Goal: Transaction & Acquisition: Purchase product/service

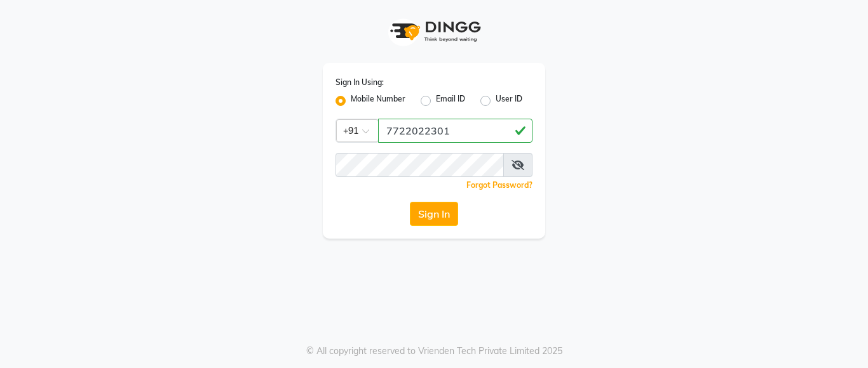
type input "7722022301"
click at [422, 210] on button "Sign In" at bounding box center [434, 214] width 48 height 24
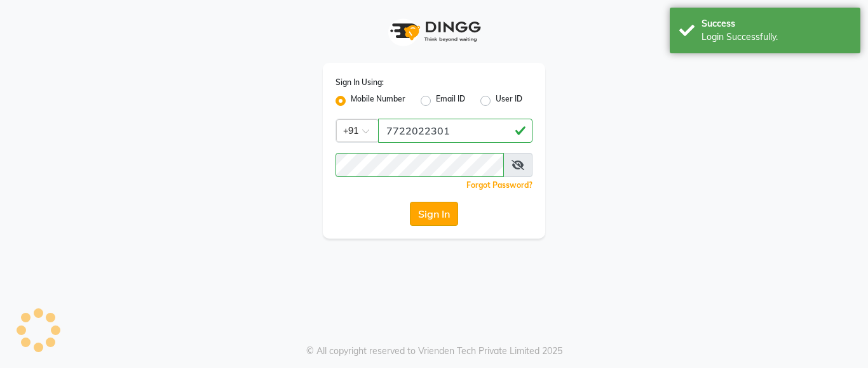
select select "service"
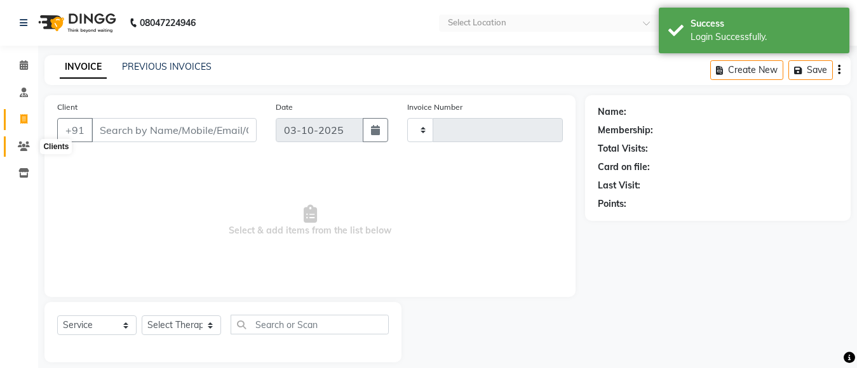
click at [31, 144] on span at bounding box center [24, 147] width 22 height 15
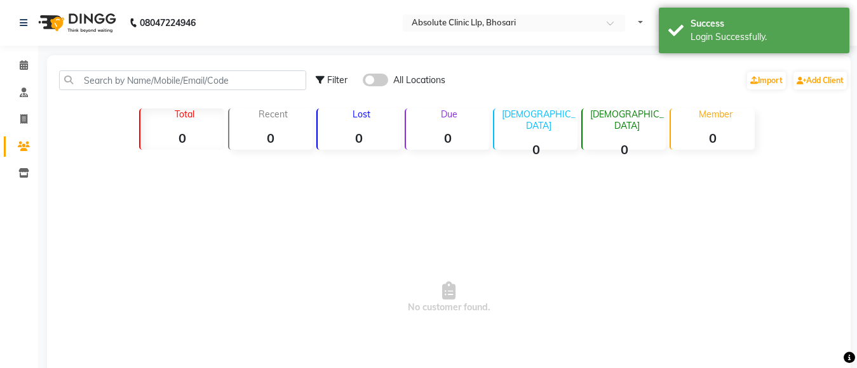
select select "en"
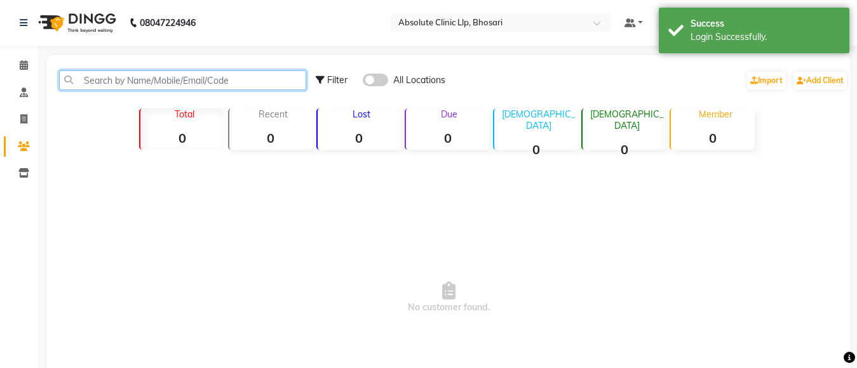
click at [124, 79] on input "text" at bounding box center [182, 81] width 247 height 20
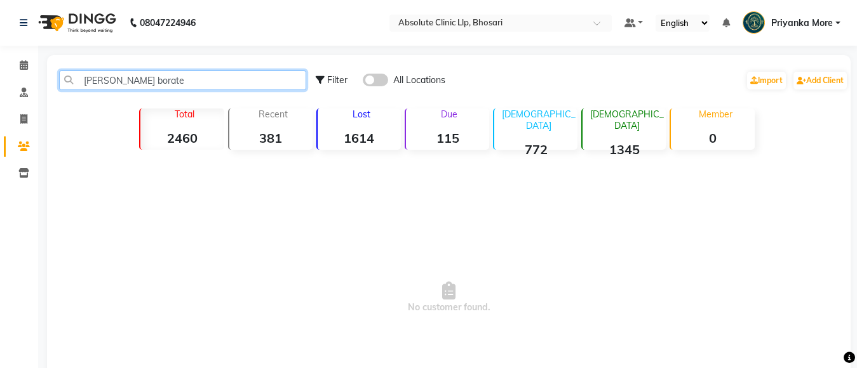
click at [149, 78] on input "[PERSON_NAME] borate" at bounding box center [182, 81] width 247 height 20
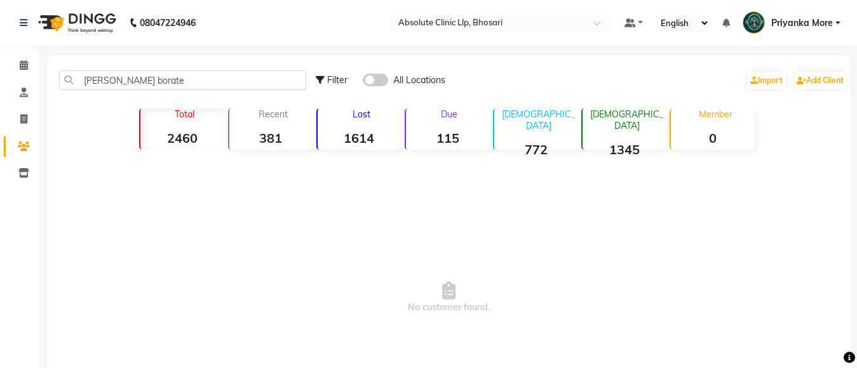
click at [381, 246] on span "No customer found." at bounding box center [449, 298] width 804 height 286
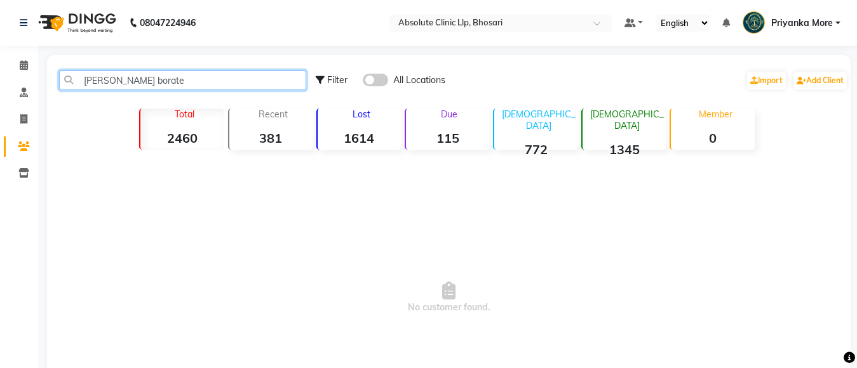
click at [279, 80] on input "[PERSON_NAME] borate" at bounding box center [182, 81] width 247 height 20
type input "s"
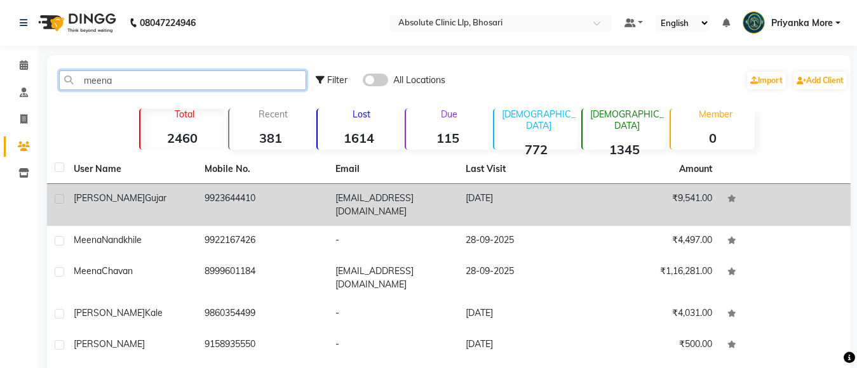
type input "meena"
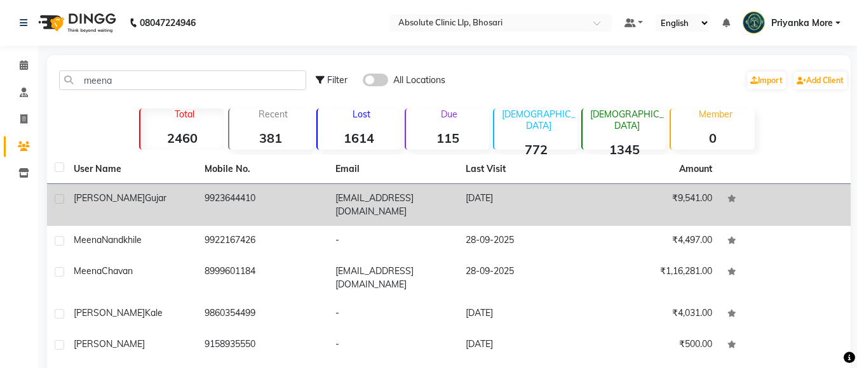
click at [174, 194] on div "[PERSON_NAME]" at bounding box center [132, 198] width 116 height 13
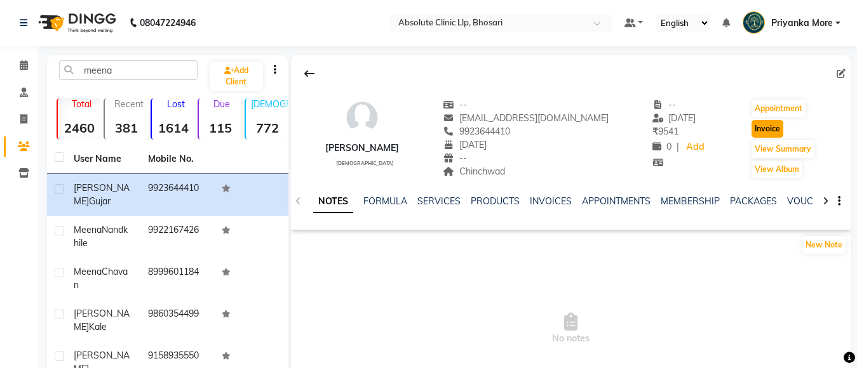
click at [767, 130] on button "Invoice" at bounding box center [768, 129] width 32 height 18
select select "service"
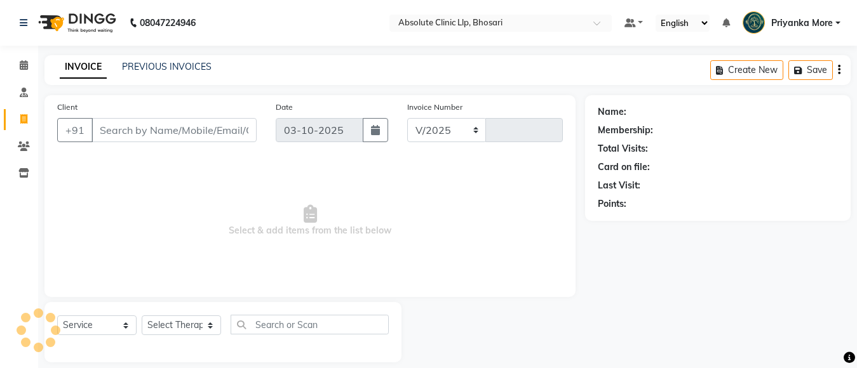
select select "4706"
type input "2769"
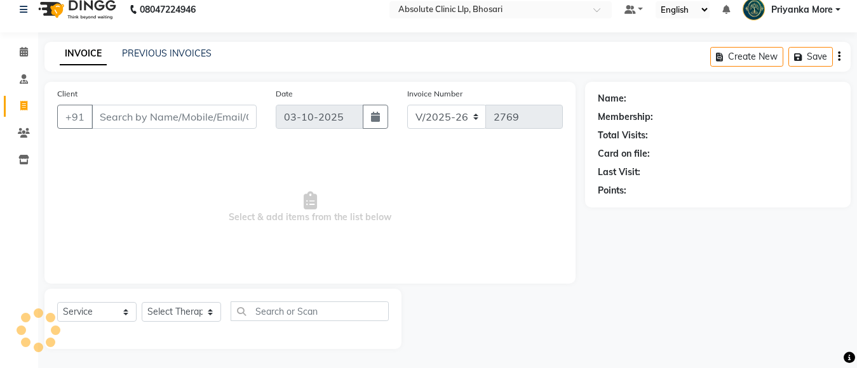
type input "9923644410"
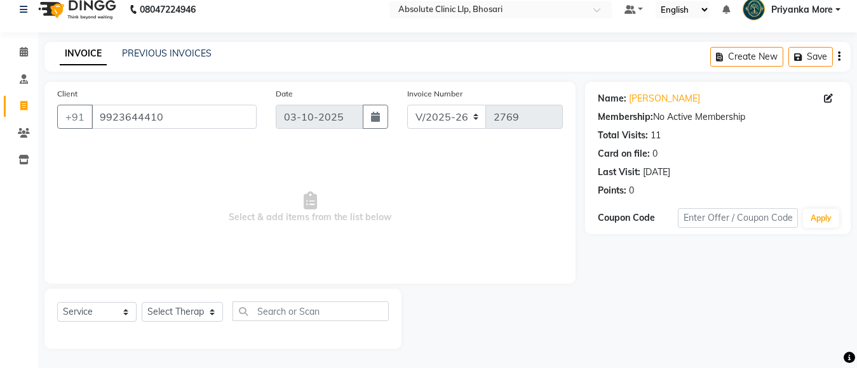
click at [92, 324] on div "Select Service Product Membership Package Voucher Prepaid Gift Card Select Ther…" at bounding box center [223, 317] width 332 height 30
click at [92, 305] on select "Select Service Product Membership Package Voucher Prepaid Gift Card" at bounding box center [96, 312] width 79 height 20
select select "product"
click at [57, 302] on select "Select Service Product Membership Package Voucher Prepaid Gift Card" at bounding box center [96, 312] width 79 height 20
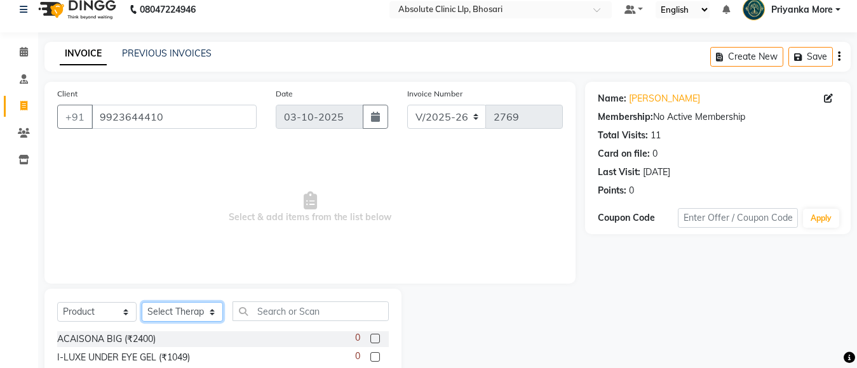
click at [187, 313] on select "Select Therapist [PERSON_NAME] [PERSON_NAME] [PERSON_NAME] [PERSON_NAME] [PERSO…" at bounding box center [182, 312] width 81 height 20
select select "27987"
click at [142, 302] on select "Select Therapist [PERSON_NAME] [PERSON_NAME] [PERSON_NAME] [PERSON_NAME] [PERSO…" at bounding box center [182, 312] width 81 height 20
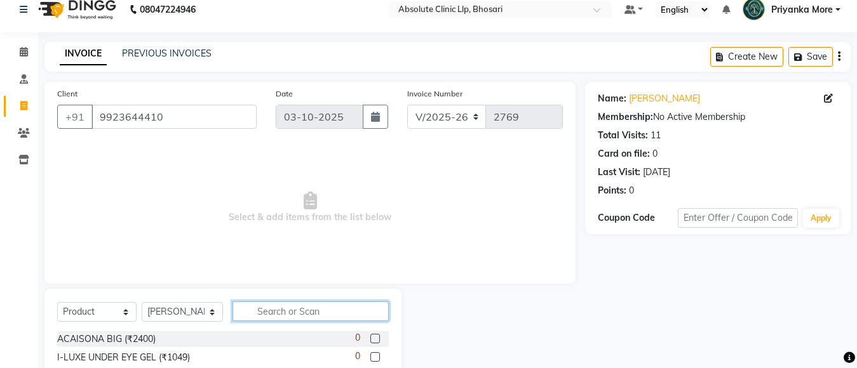
click at [274, 314] on input "text" at bounding box center [311, 312] width 156 height 20
type input "395"
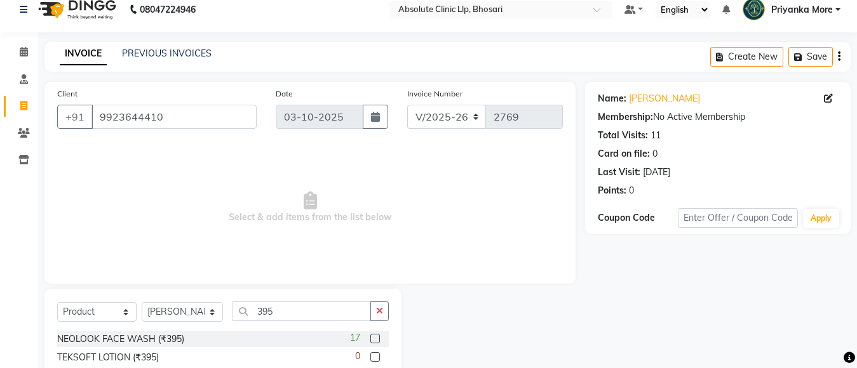
click at [380, 340] on label at bounding box center [375, 339] width 10 height 10
click at [379, 340] on input "checkbox" at bounding box center [374, 339] width 8 height 8
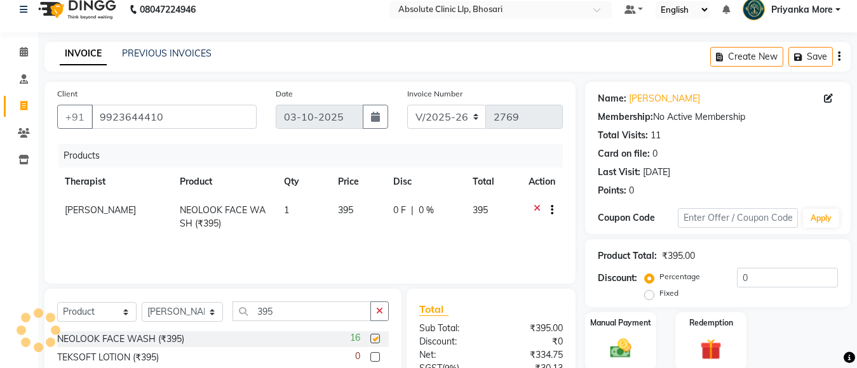
checkbox input "false"
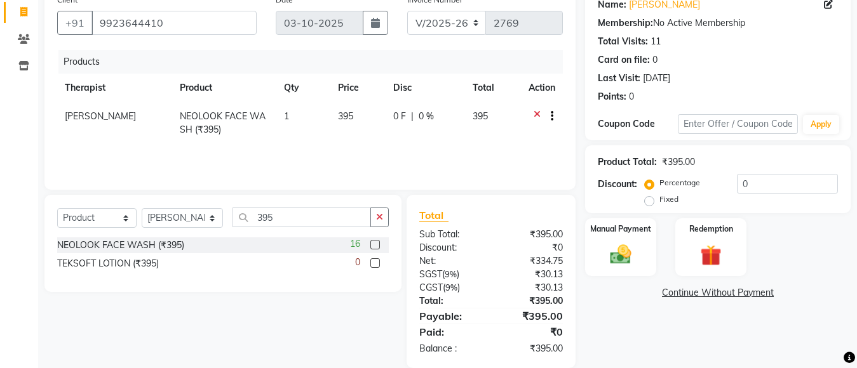
scroll to position [126, 0]
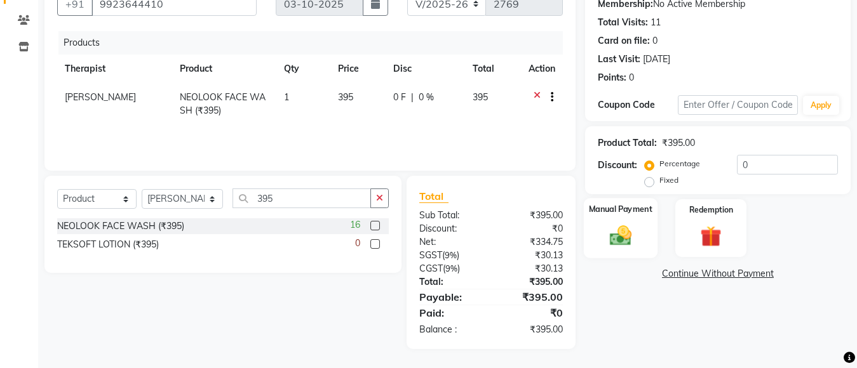
click at [635, 236] on img at bounding box center [621, 235] width 36 height 25
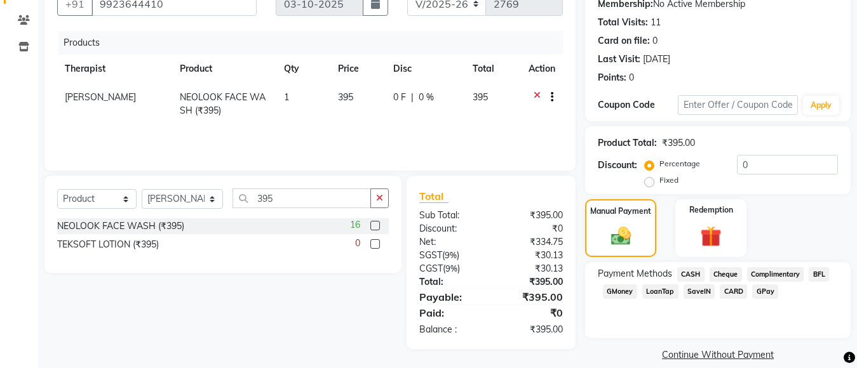
click at [761, 288] on span "GPay" at bounding box center [765, 292] width 26 height 15
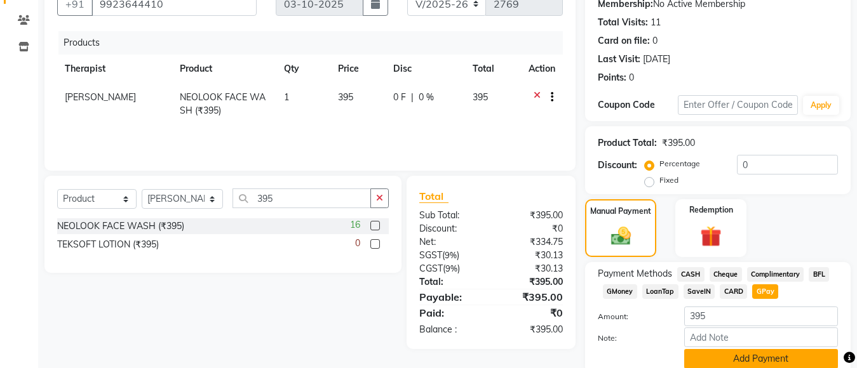
click at [752, 358] on button "Add Payment" at bounding box center [761, 359] width 154 height 20
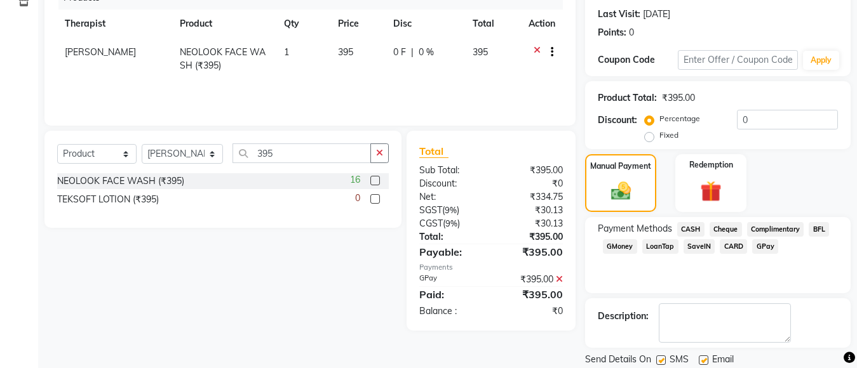
scroll to position [213, 0]
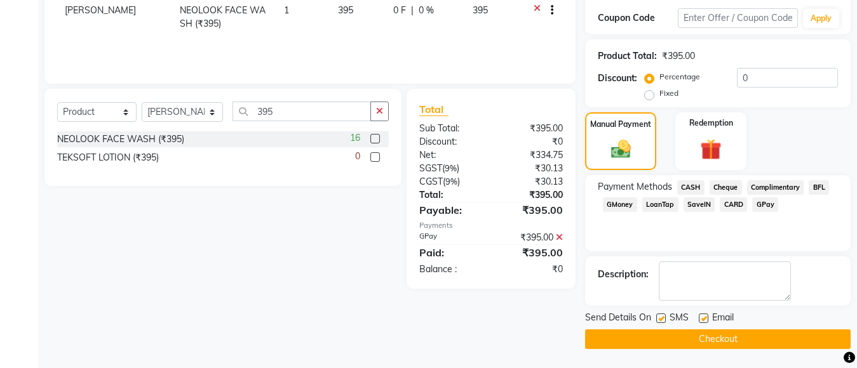
click at [707, 339] on button "Checkout" at bounding box center [718, 340] width 266 height 20
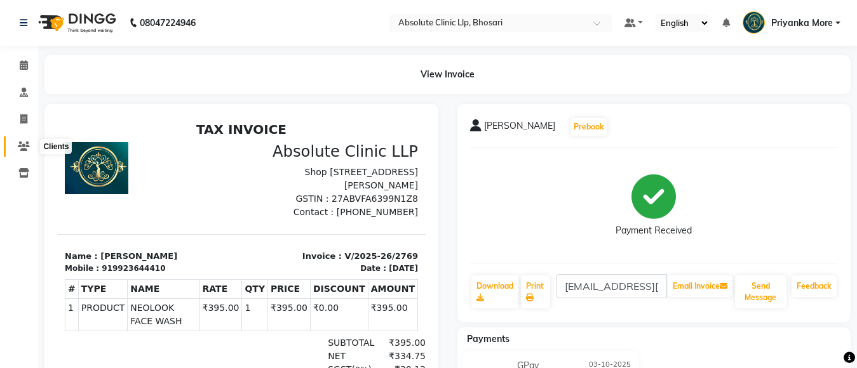
click at [24, 140] on span at bounding box center [24, 147] width 22 height 15
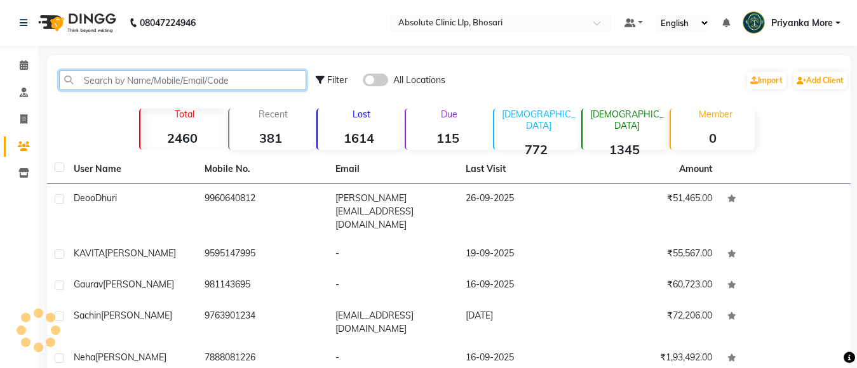
drag, startPoint x: 105, startPoint y: 71, endPoint x: 106, endPoint y: 84, distance: 13.4
click at [105, 78] on input "text" at bounding box center [182, 81] width 247 height 20
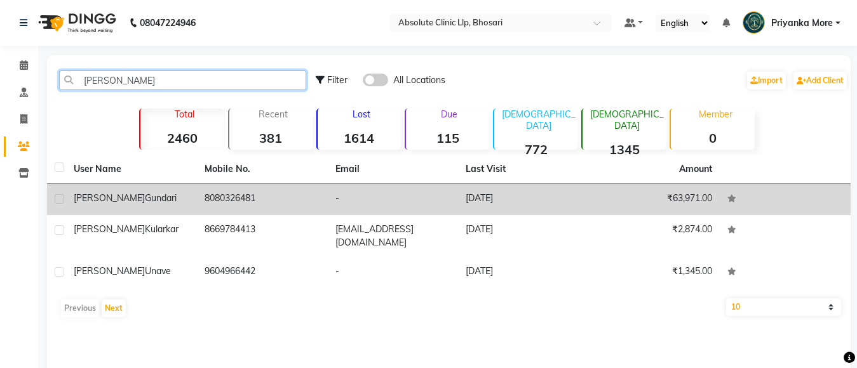
type input "[PERSON_NAME]"
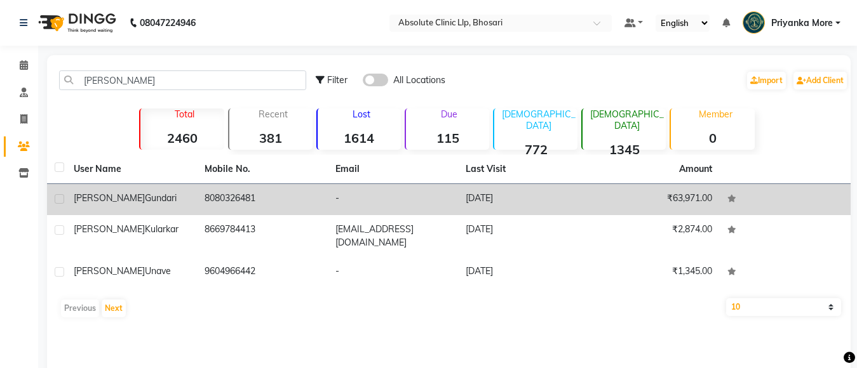
click at [208, 199] on td "8080326481" at bounding box center [262, 199] width 131 height 31
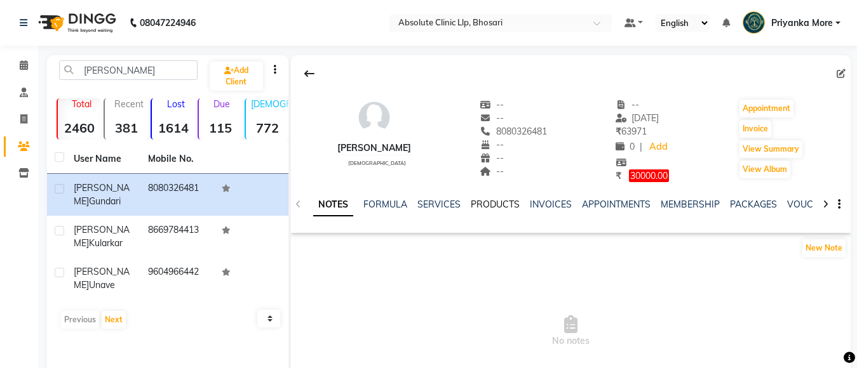
click at [472, 203] on link "PRODUCTS" at bounding box center [495, 204] width 49 height 11
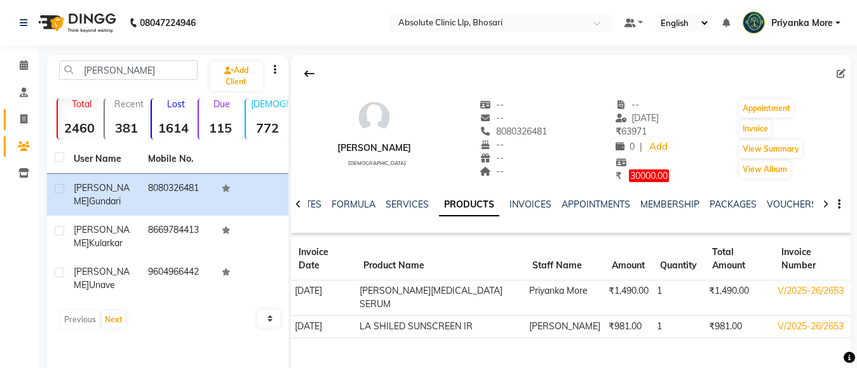
click at [20, 118] on icon at bounding box center [23, 119] width 7 height 10
select select "service"
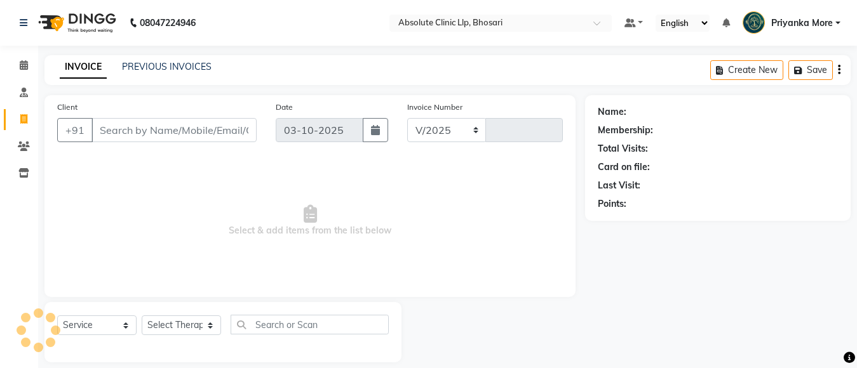
select select "4706"
type input "2770"
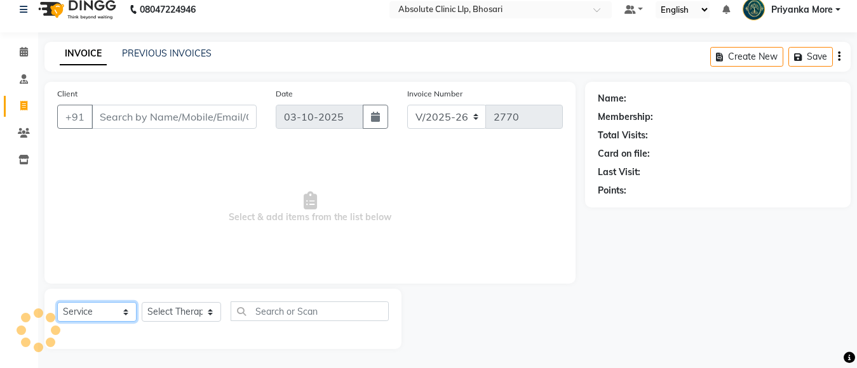
click at [89, 304] on select "Select Service Product Membership Package Voucher Prepaid Gift Card" at bounding box center [96, 312] width 79 height 20
click at [89, 316] on select "Select Service Product Membership Package Voucher Prepaid Gift Card" at bounding box center [96, 312] width 79 height 20
click at [88, 311] on select "Select Service Product Membership Package Voucher Prepaid Gift Card" at bounding box center [96, 312] width 79 height 20
select select "product"
click at [57, 302] on select "Select Service Product Membership Package Voucher Prepaid Gift Card" at bounding box center [96, 312] width 79 height 20
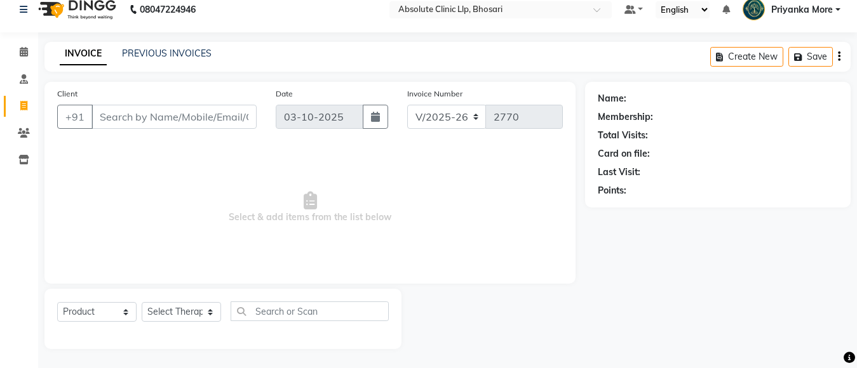
click at [158, 299] on div "Select Service Product Membership Package Voucher Prepaid Gift Card Select Ther…" at bounding box center [222, 319] width 357 height 60
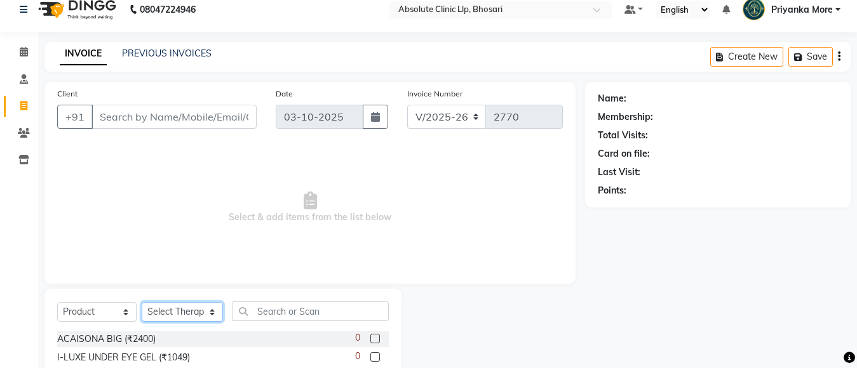
click at [159, 313] on select "Select Therapist [PERSON_NAME] [PERSON_NAME] [PERSON_NAME] [PERSON_NAME] [PERSO…" at bounding box center [182, 312] width 81 height 20
select select "27986"
click at [142, 302] on select "Select Therapist [PERSON_NAME] [PERSON_NAME] [PERSON_NAME] [PERSON_NAME] [PERSO…" at bounding box center [182, 312] width 81 height 20
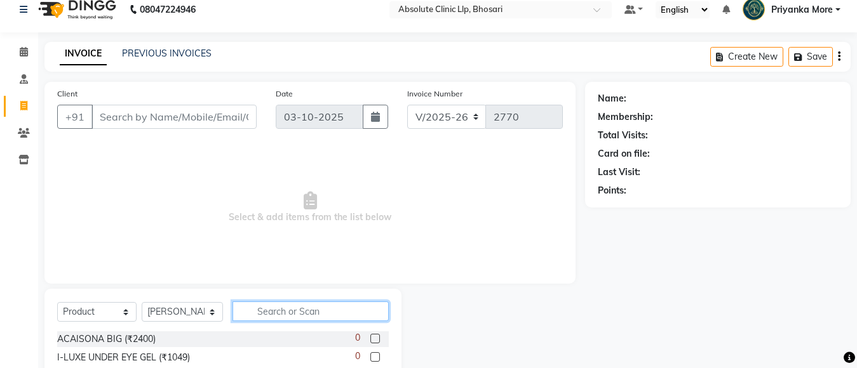
click at [290, 309] on input "text" at bounding box center [311, 312] width 156 height 20
type input "375"
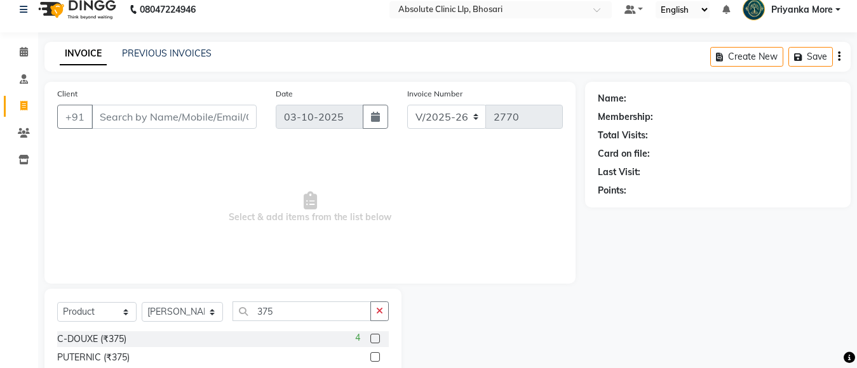
click at [374, 335] on label at bounding box center [375, 339] width 10 height 10
click at [374, 335] on input "checkbox" at bounding box center [374, 339] width 8 height 8
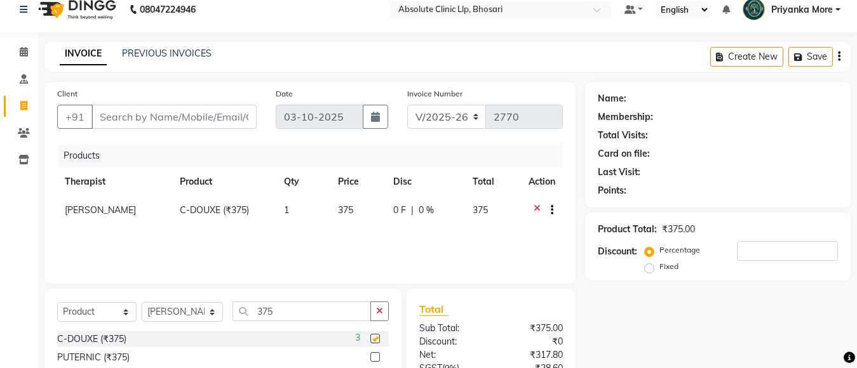
checkbox input "false"
click at [281, 309] on input "375" at bounding box center [302, 312] width 138 height 20
type input "3"
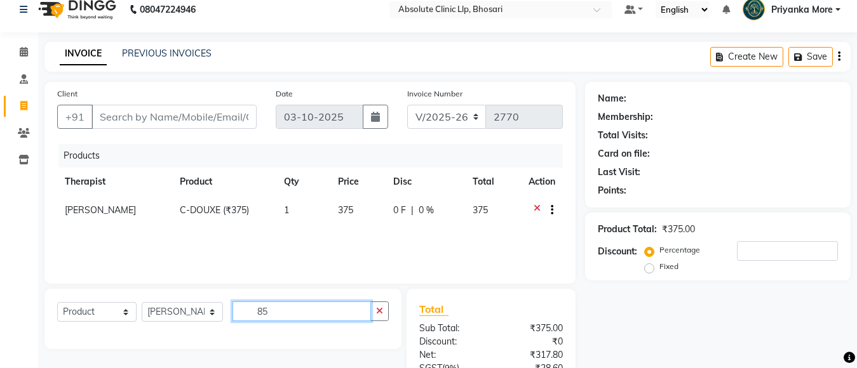
type input "8"
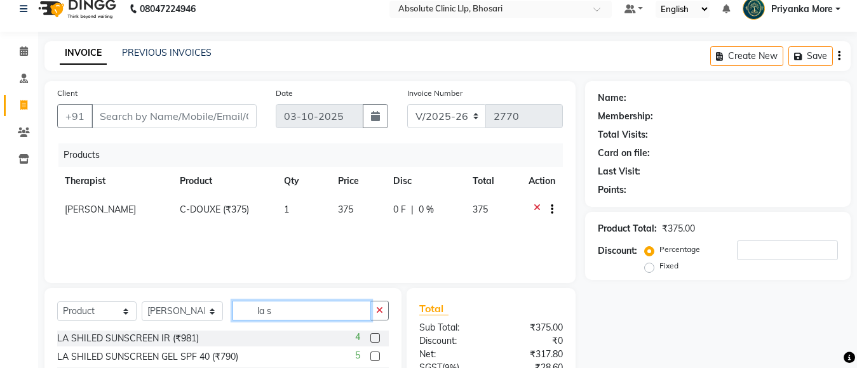
scroll to position [126, 0]
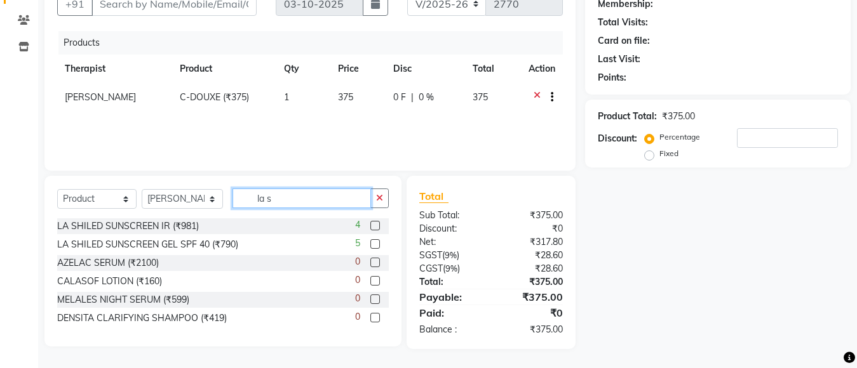
type input "la s"
click at [372, 243] on label at bounding box center [375, 244] width 10 height 10
click at [372, 243] on input "checkbox" at bounding box center [374, 245] width 8 height 8
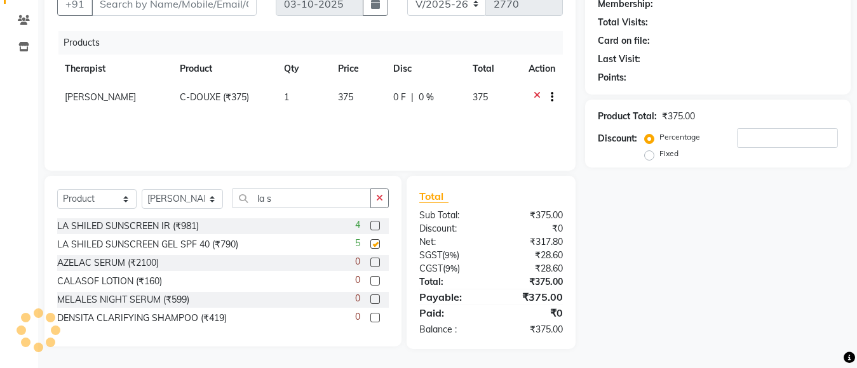
checkbox input "false"
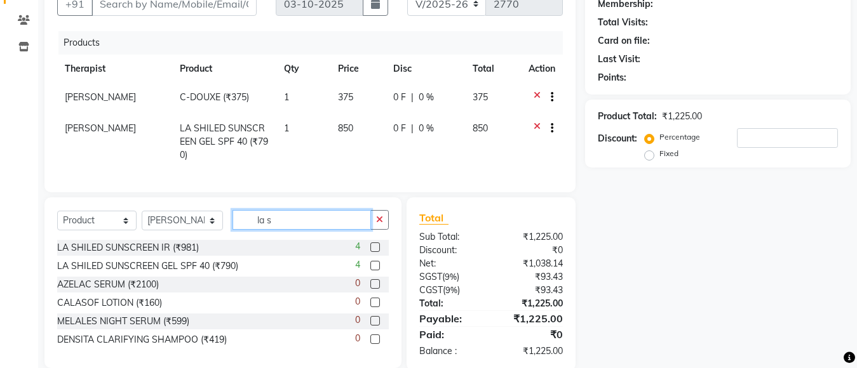
click at [310, 219] on input "la s" at bounding box center [302, 220] width 138 height 20
type input "l"
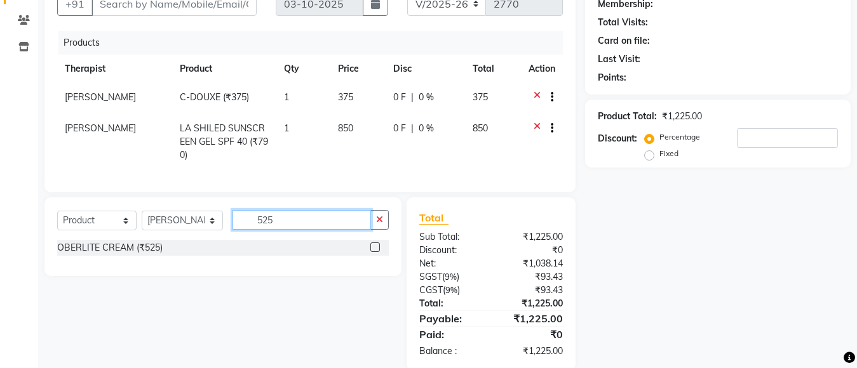
type input "525"
click at [376, 247] on label at bounding box center [375, 248] width 10 height 10
click at [376, 247] on input "checkbox" at bounding box center [374, 248] width 8 height 8
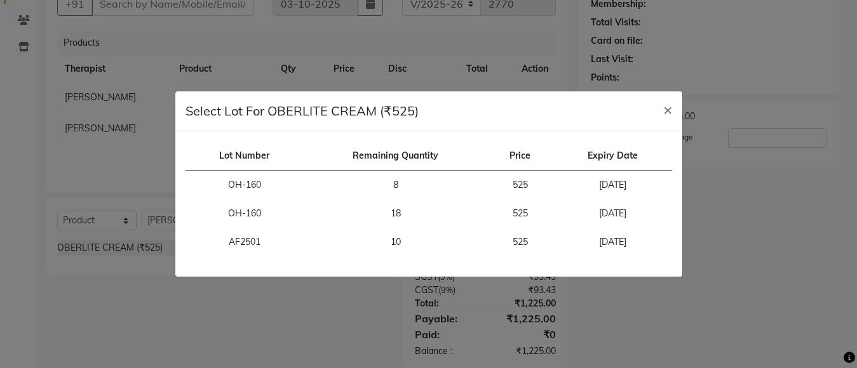
checkbox input "false"
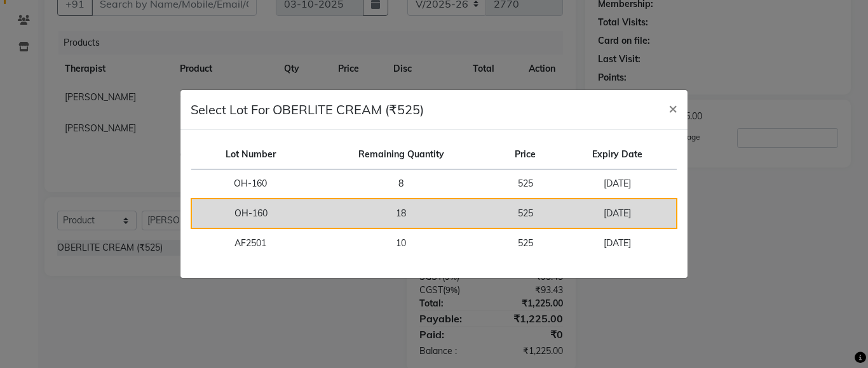
click at [320, 223] on td "18" at bounding box center [400, 214] width 183 height 30
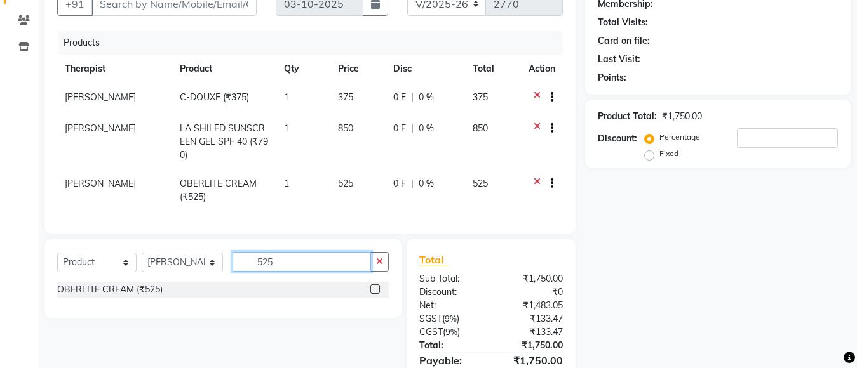
click at [291, 259] on input "525" at bounding box center [302, 262] width 138 height 20
type input "5"
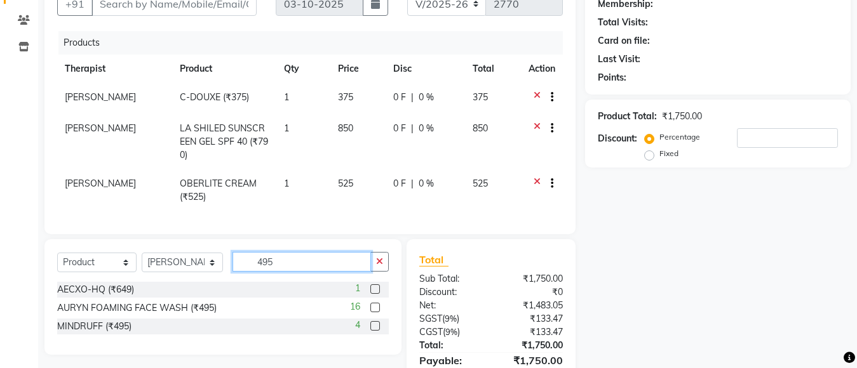
type input "495"
click at [374, 306] on label at bounding box center [375, 308] width 10 height 10
click at [374, 306] on input "checkbox" at bounding box center [374, 308] width 8 height 8
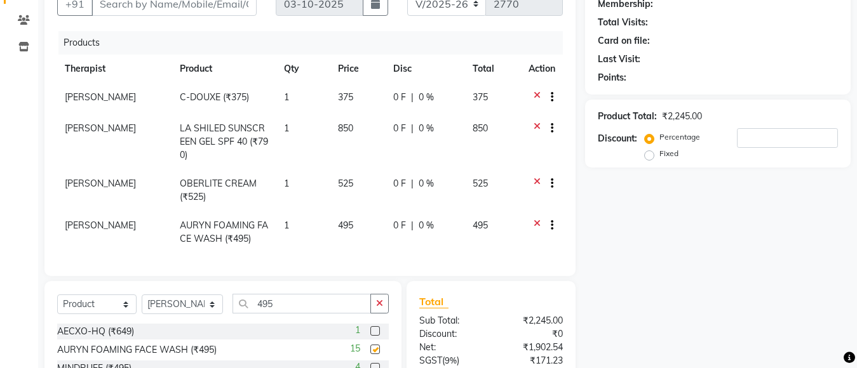
checkbox input "false"
click at [286, 298] on input "495" at bounding box center [302, 304] width 138 height 20
type input "4"
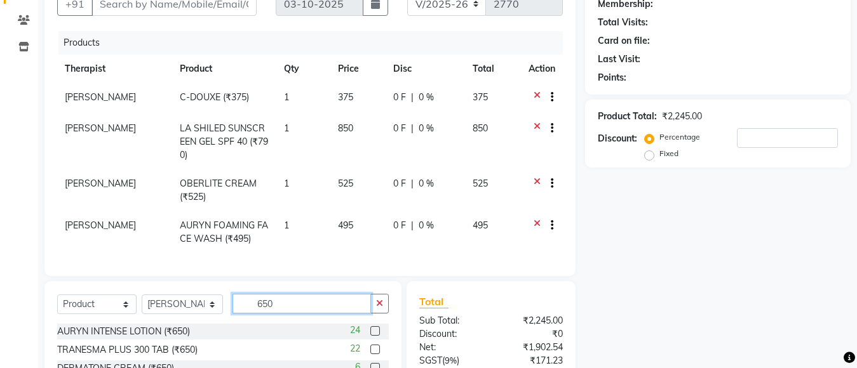
type input "650"
click at [372, 331] on label at bounding box center [375, 332] width 10 height 10
click at [372, 331] on input "checkbox" at bounding box center [374, 332] width 8 height 8
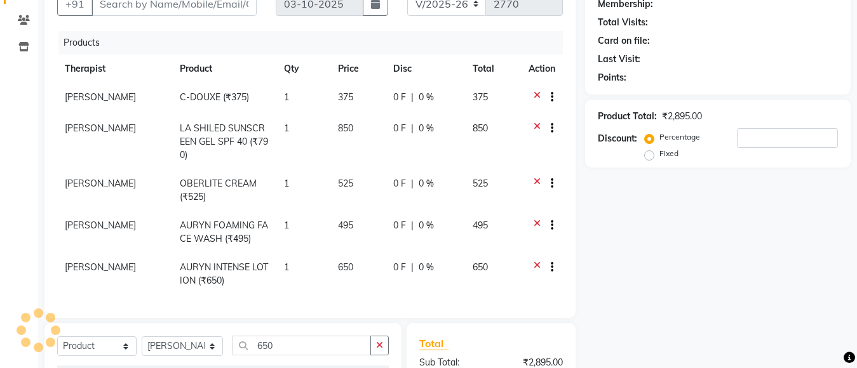
checkbox input "false"
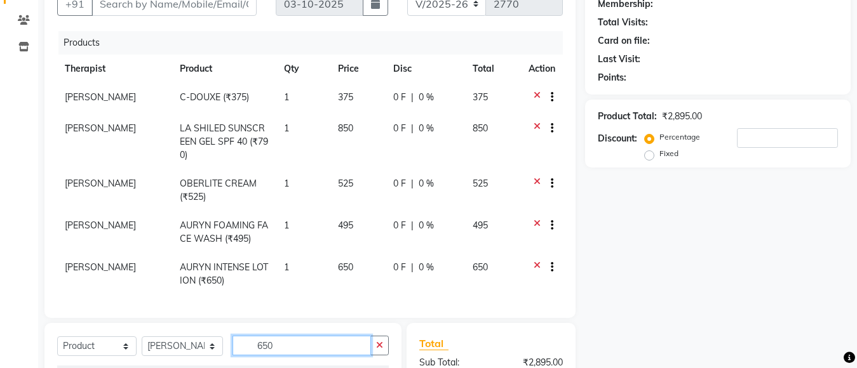
click at [292, 346] on input "650" at bounding box center [302, 346] width 138 height 20
type input "6"
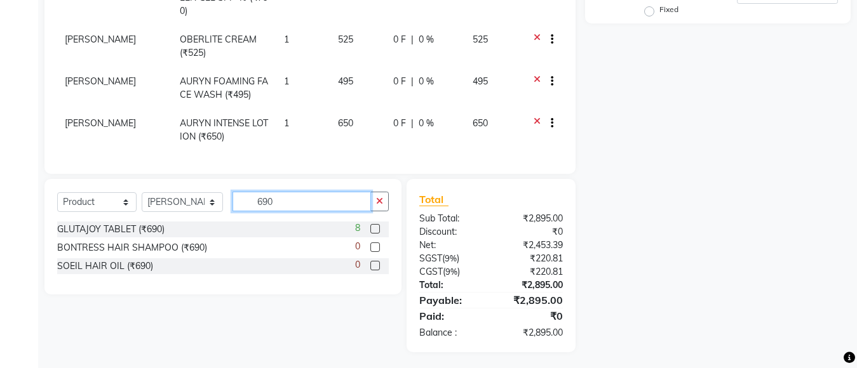
scroll to position [271, 0]
type input "690"
click at [374, 224] on label at bounding box center [375, 229] width 10 height 10
click at [374, 225] on input "checkbox" at bounding box center [374, 229] width 8 height 8
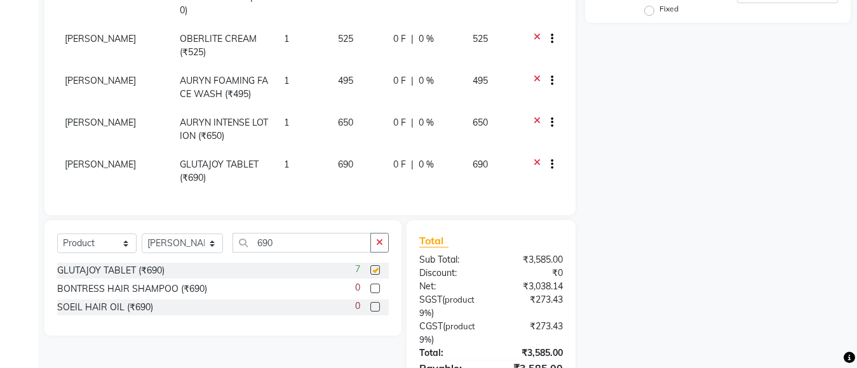
checkbox input "false"
click at [284, 159] on span "1" at bounding box center [286, 164] width 5 height 11
select select "27986"
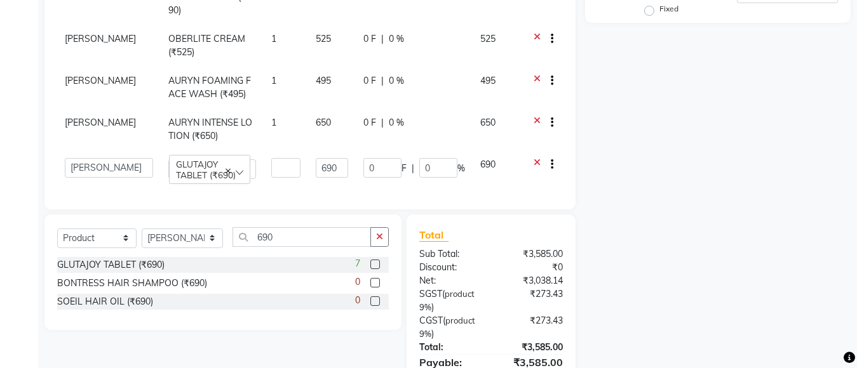
type input "3"
click at [659, 220] on div "Name: Membership: Total Visits: Card on file: Last Visit: Points: Product Total…" at bounding box center [722, 119] width 275 height 591
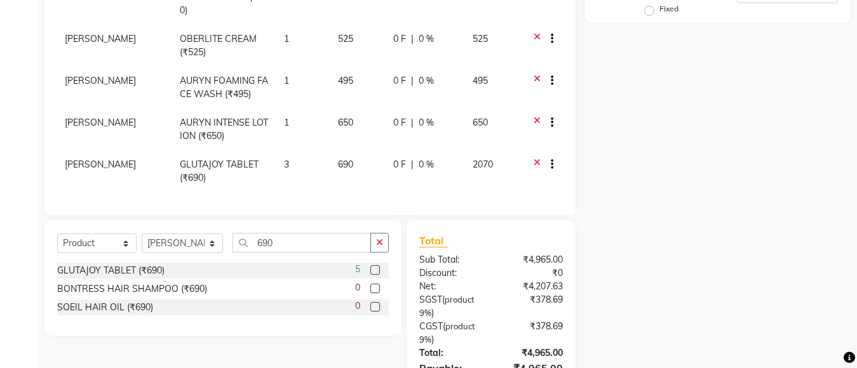
click at [305, 169] on td "3" at bounding box center [303, 172] width 54 height 42
select select "27986"
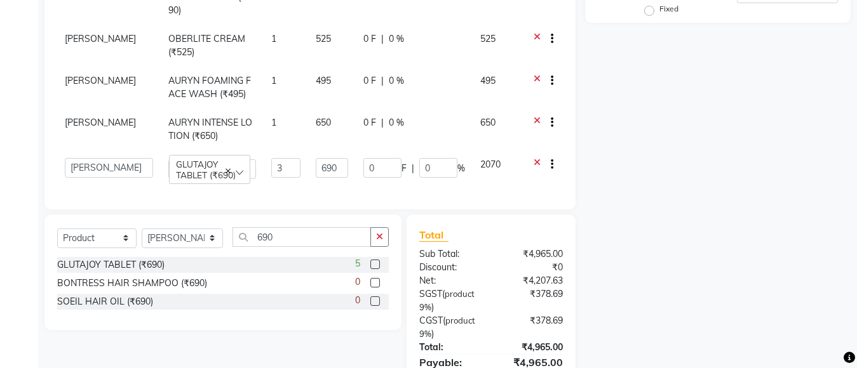
click at [298, 163] on td "3" at bounding box center [286, 169] width 44 height 36
click at [279, 159] on input "3" at bounding box center [285, 168] width 29 height 20
type input "1"
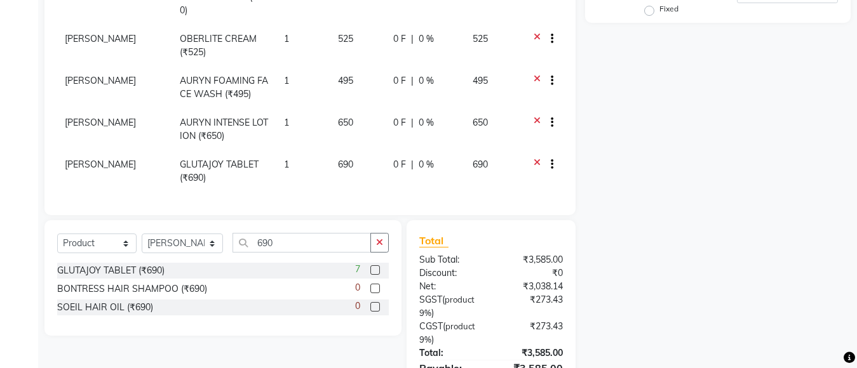
click at [686, 239] on div "Name: Membership: Total Visits: Card on file: Last Visit: Points: Product Total…" at bounding box center [722, 122] width 275 height 597
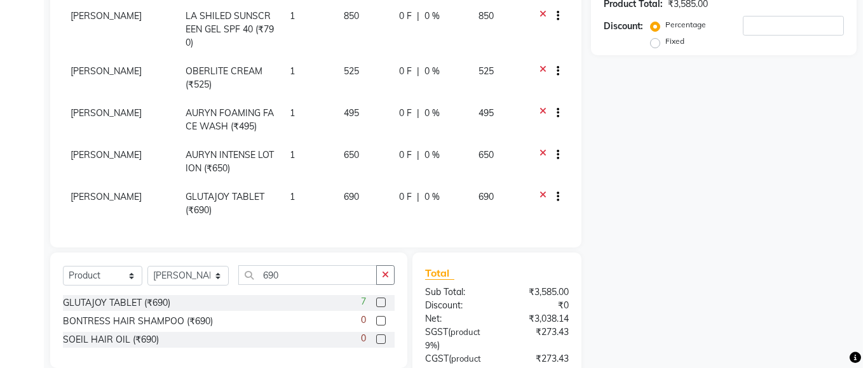
scroll to position [22, 0]
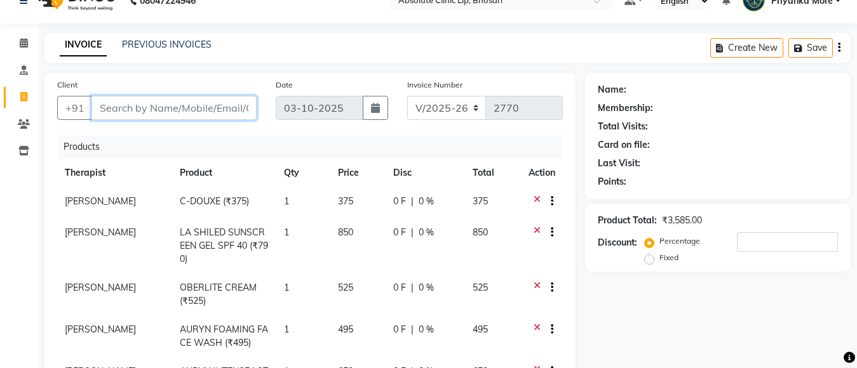
click at [177, 113] on input "Client" at bounding box center [173, 108] width 165 height 24
type input "8"
type input "0"
type input "8482950100"
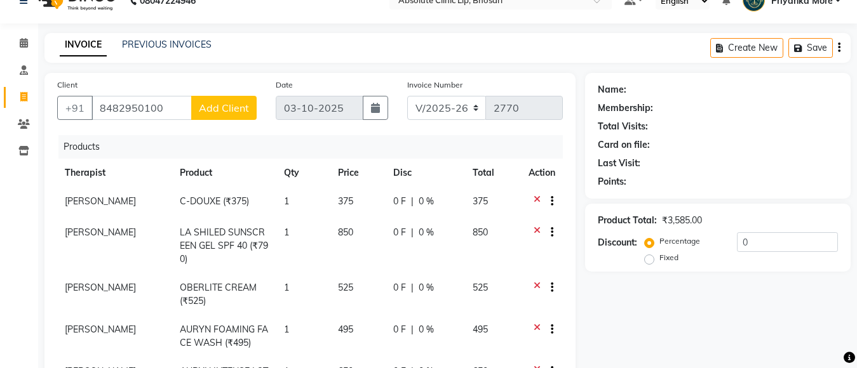
click at [235, 112] on span "Add Client" at bounding box center [224, 108] width 50 height 13
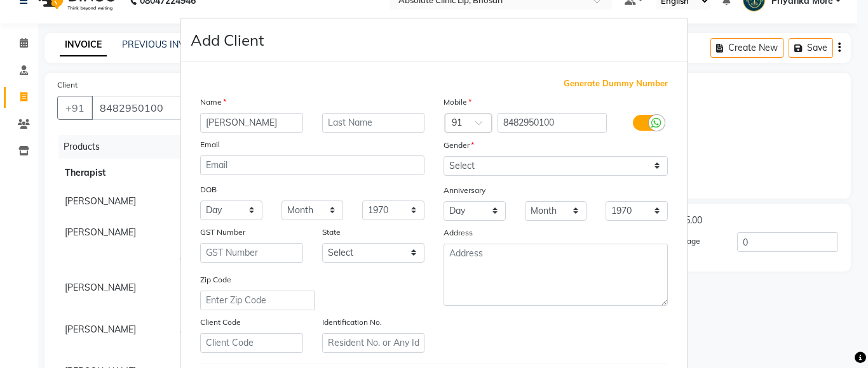
type input "[PERSON_NAME]"
click at [328, 121] on input "text" at bounding box center [373, 123] width 103 height 20
type input "[PERSON_NAME]"
click at [466, 165] on select "Select [DEMOGRAPHIC_DATA] [DEMOGRAPHIC_DATA] Other Prefer Not To Say" at bounding box center [555, 166] width 224 height 20
select select "[DEMOGRAPHIC_DATA]"
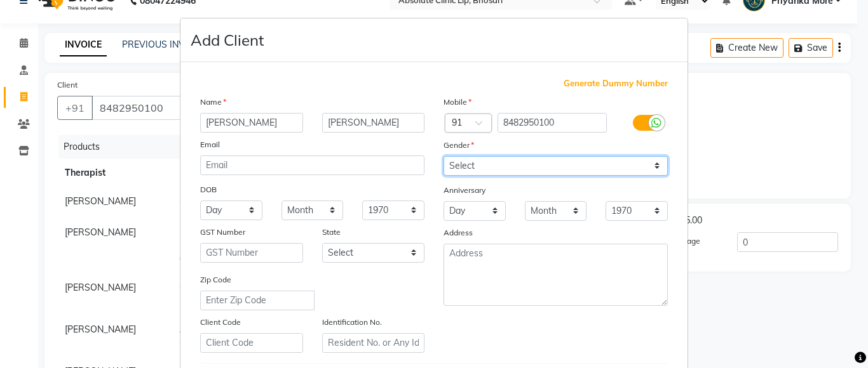
click at [443, 156] on select "Select [DEMOGRAPHIC_DATA] [DEMOGRAPHIC_DATA] Other Prefer Not To Say" at bounding box center [555, 166] width 224 height 20
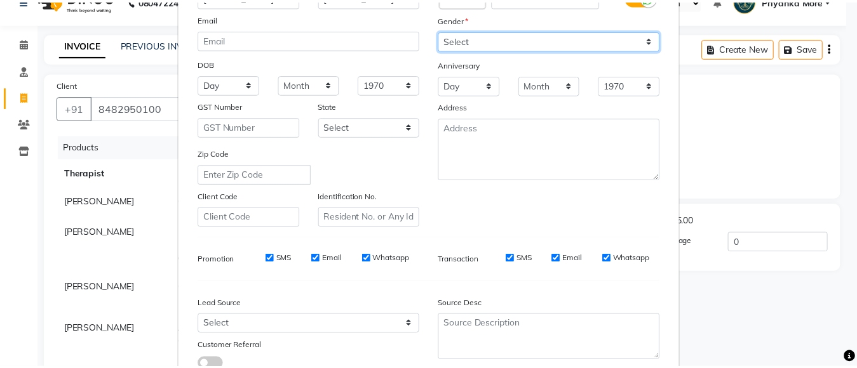
scroll to position [218, 0]
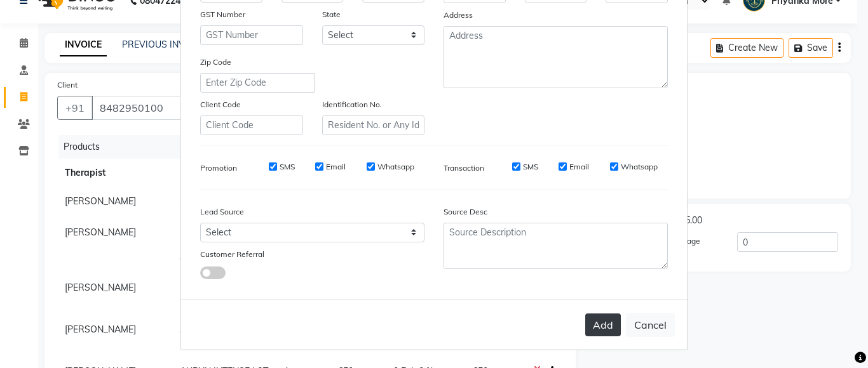
click at [599, 323] on button "Add" at bounding box center [603, 325] width 36 height 23
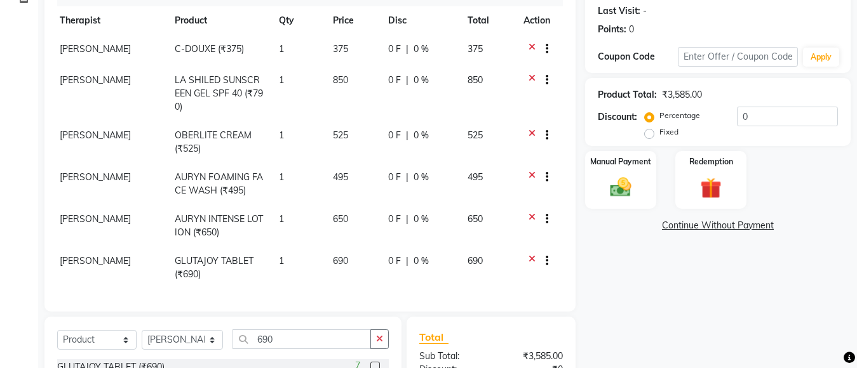
scroll to position [191, 0]
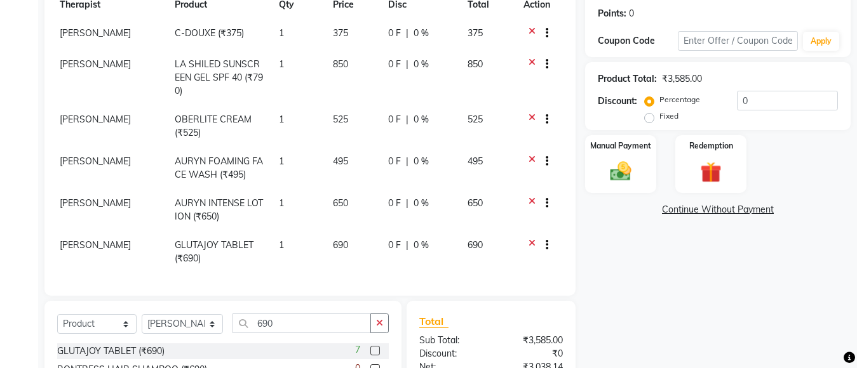
click at [529, 30] on icon at bounding box center [532, 35] width 7 height 16
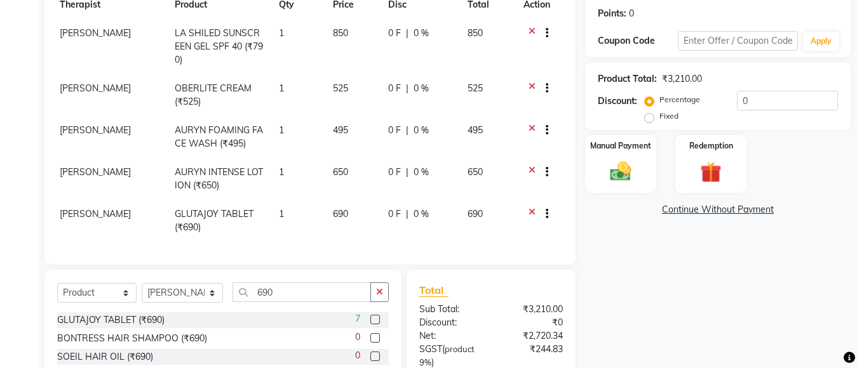
click at [529, 30] on icon at bounding box center [532, 35] width 7 height 16
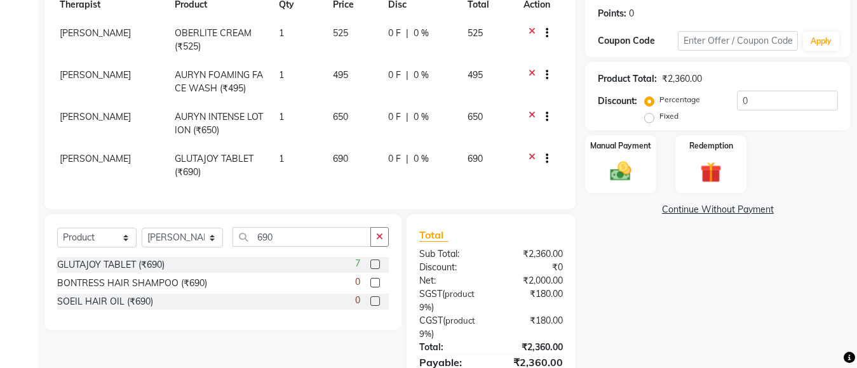
click at [530, 30] on icon at bounding box center [532, 35] width 7 height 16
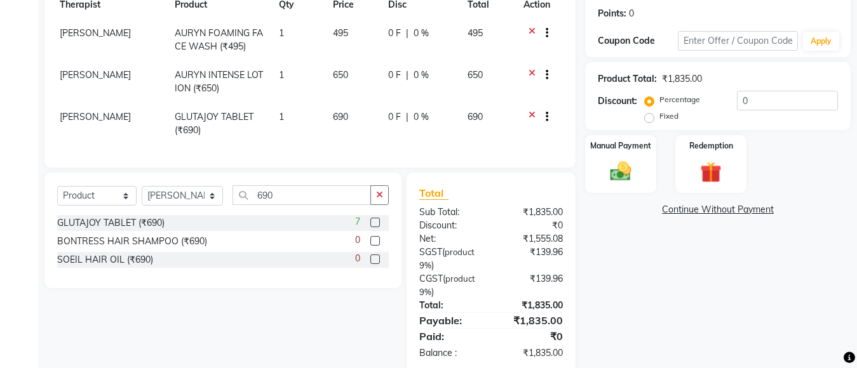
click at [530, 30] on icon at bounding box center [532, 35] width 7 height 16
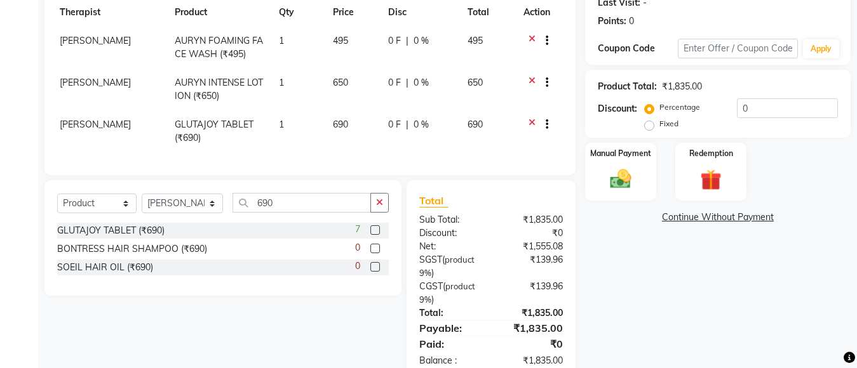
click at [530, 69] on td at bounding box center [537, 90] width 42 height 42
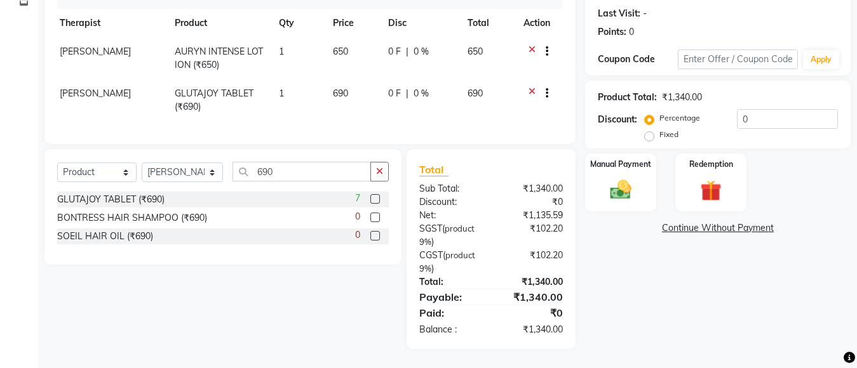
click at [530, 37] on td at bounding box center [537, 58] width 42 height 42
click at [530, 45] on icon at bounding box center [532, 53] width 7 height 16
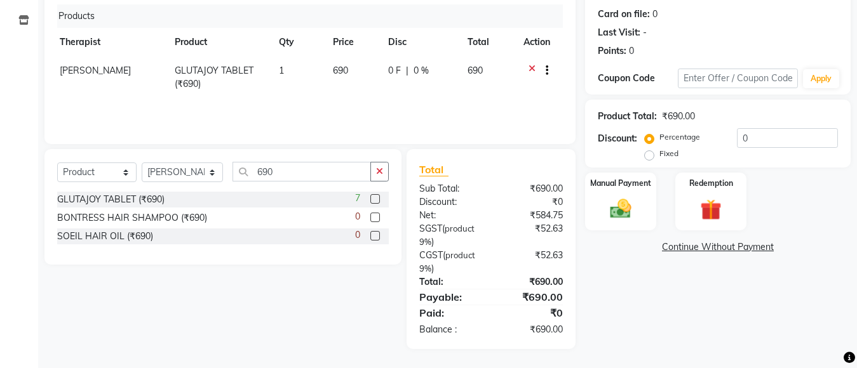
scroll to position [153, 0]
click at [530, 44] on th "Action" at bounding box center [537, 42] width 42 height 29
click at [532, 68] on icon at bounding box center [532, 72] width 7 height 16
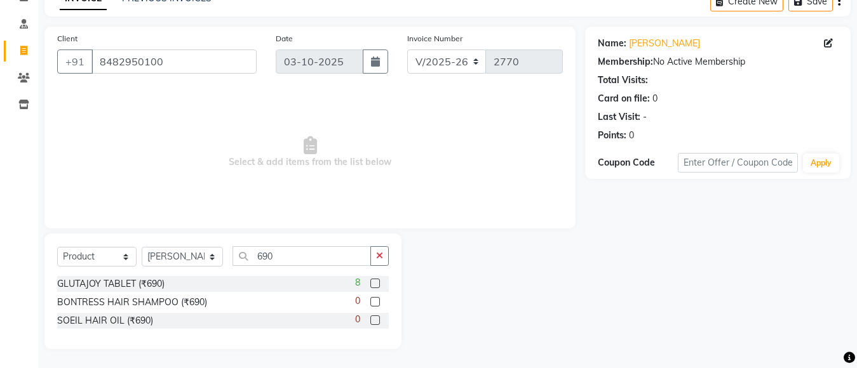
scroll to position [0, 0]
click at [82, 169] on span "Select & add items from the list below" at bounding box center [310, 152] width 506 height 127
click at [98, 252] on select "Select Service Product Membership Package Voucher Prepaid Gift Card" at bounding box center [96, 257] width 79 height 20
select select "service"
click at [57, 247] on select "Select Service Product Membership Package Voucher Prepaid Gift Card" at bounding box center [96, 257] width 79 height 20
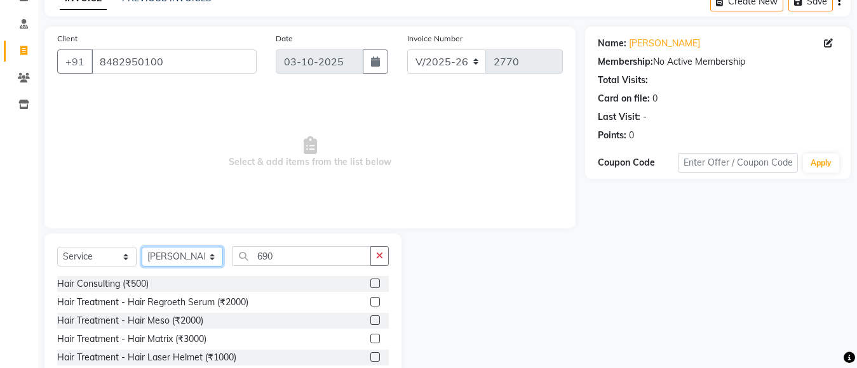
click at [194, 255] on select "Select Therapist [PERSON_NAME] [PERSON_NAME] [PERSON_NAME] [PERSON_NAME] [PERSO…" at bounding box center [182, 257] width 81 height 20
click at [278, 259] on input "690" at bounding box center [302, 256] width 138 height 20
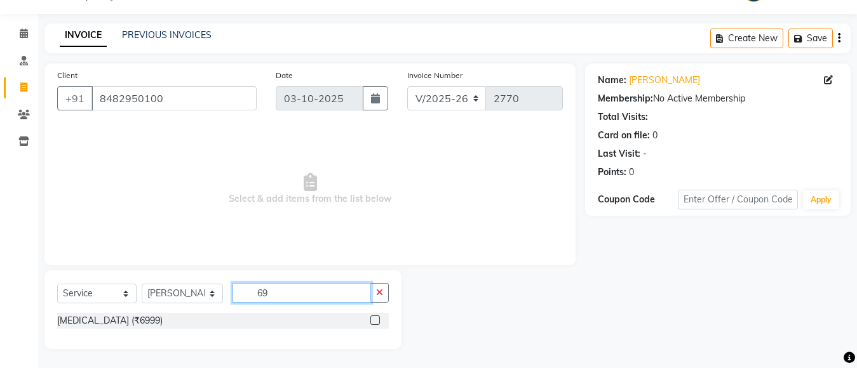
type input "6"
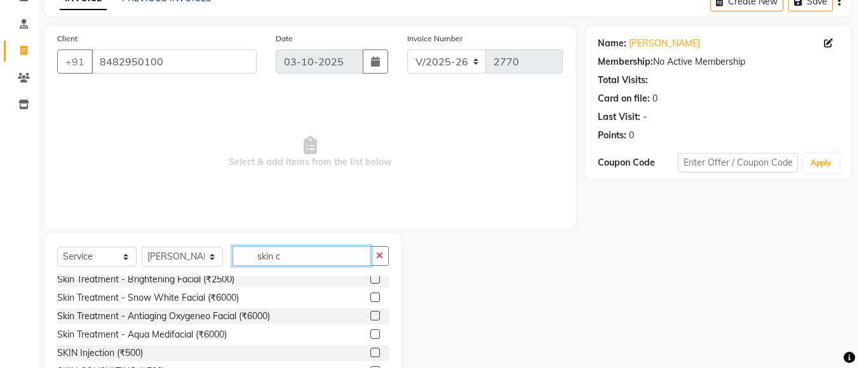
scroll to position [254, 0]
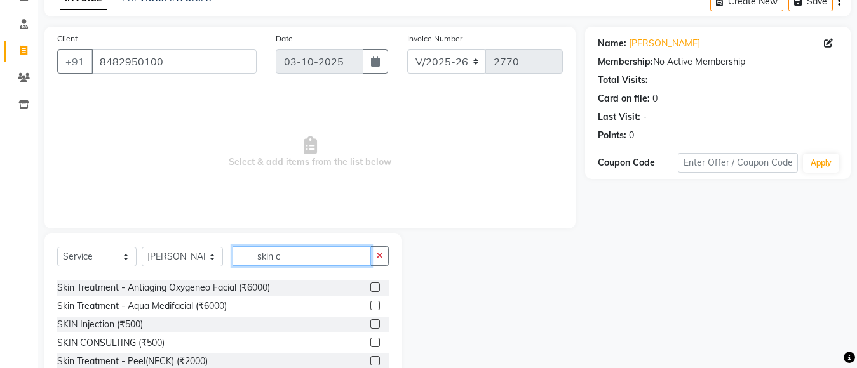
type input "skin c"
click at [370, 341] on label at bounding box center [375, 343] width 10 height 10
click at [370, 341] on input "checkbox" at bounding box center [374, 343] width 8 height 8
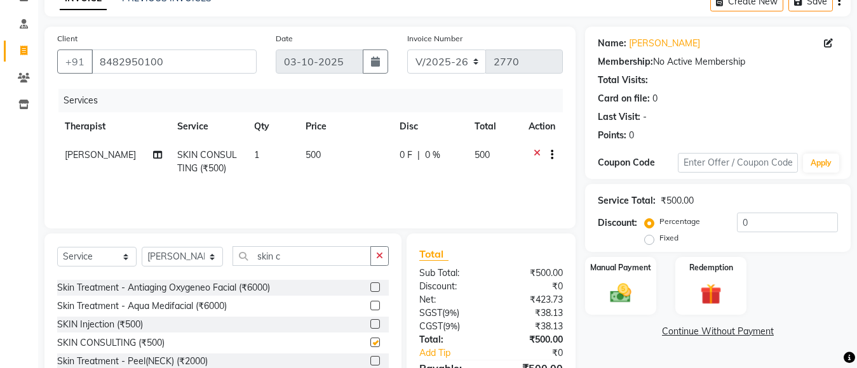
checkbox input "false"
click at [628, 283] on img at bounding box center [621, 293] width 36 height 25
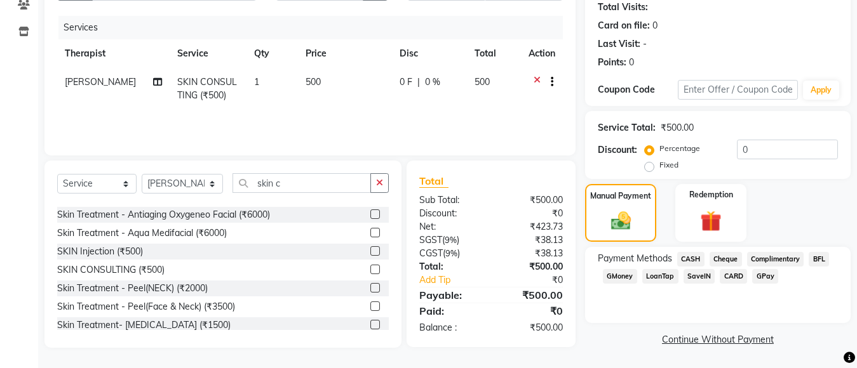
click at [765, 278] on span "GPay" at bounding box center [765, 276] width 26 height 15
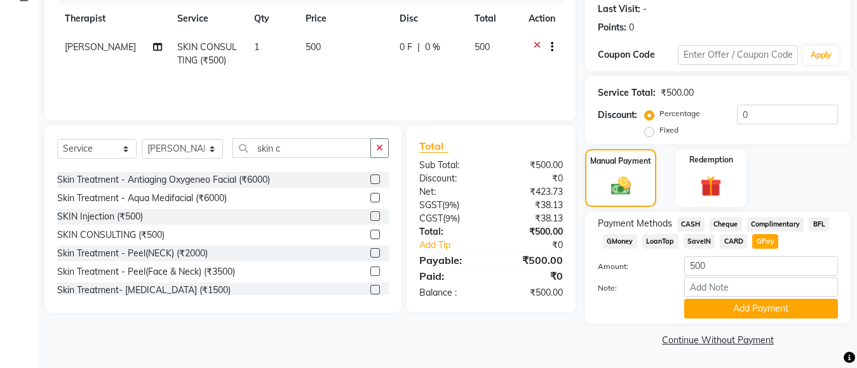
scroll to position [177, 0]
click at [764, 299] on button "Add Payment" at bounding box center [761, 309] width 154 height 20
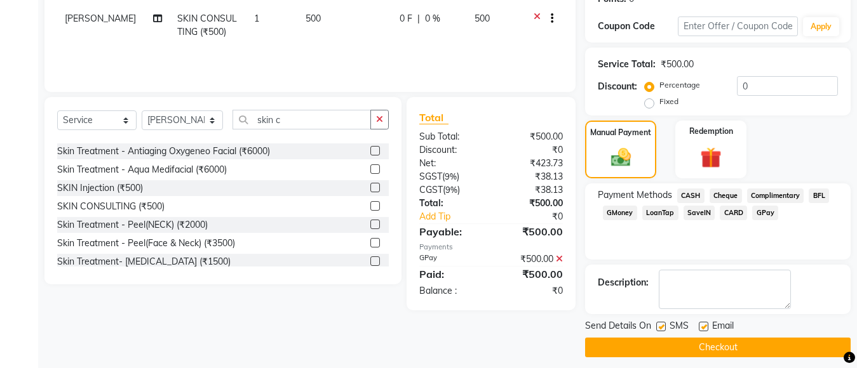
scroll to position [213, 0]
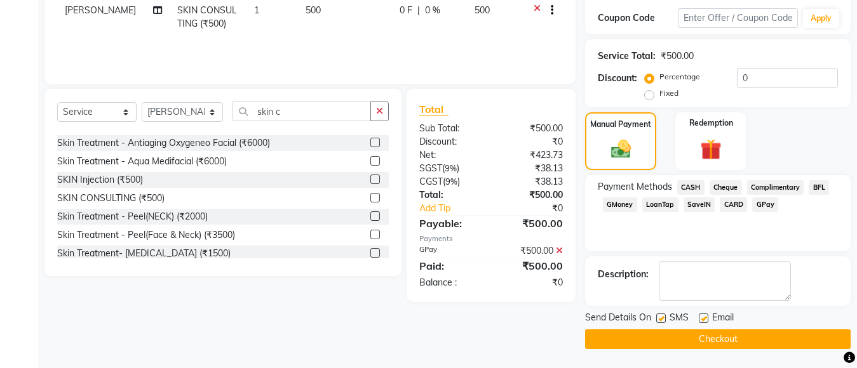
click at [718, 341] on button "Checkout" at bounding box center [718, 340] width 266 height 20
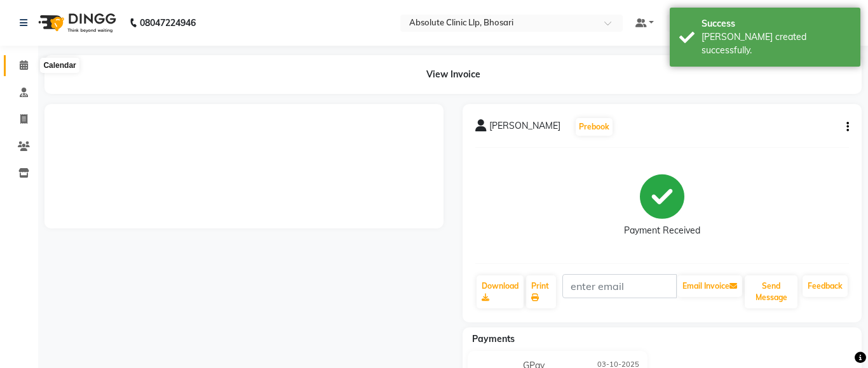
click at [30, 65] on span at bounding box center [24, 65] width 22 height 15
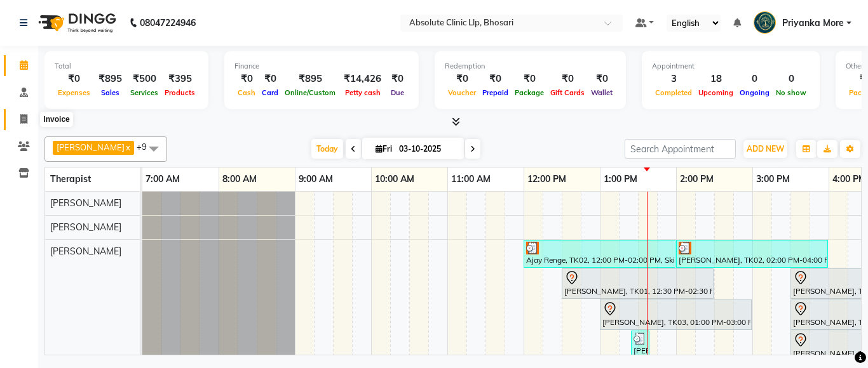
click at [24, 126] on span at bounding box center [24, 119] width 22 height 15
select select "service"
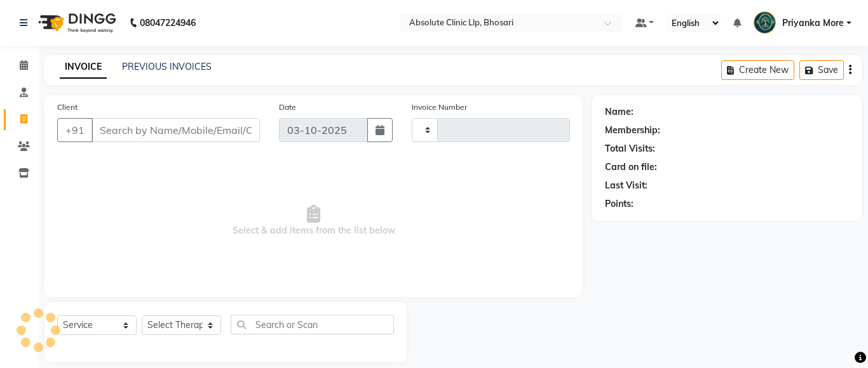
click at [125, 131] on input "Client" at bounding box center [175, 130] width 168 height 24
type input "2771"
select select "4706"
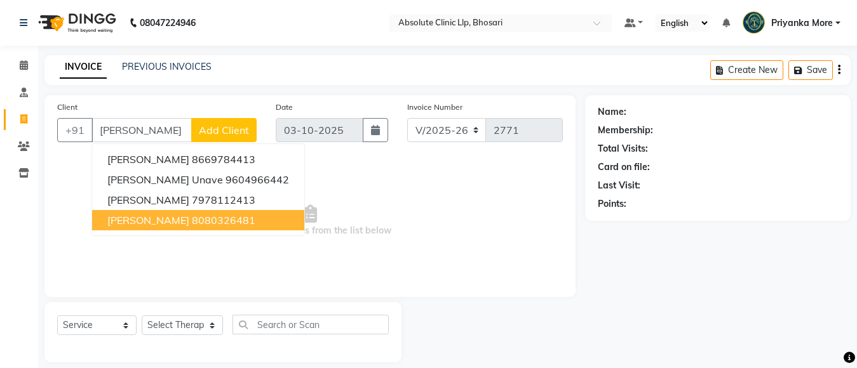
click at [123, 222] on span "[PERSON_NAME]" at bounding box center [148, 220] width 82 height 13
type input "8080326481"
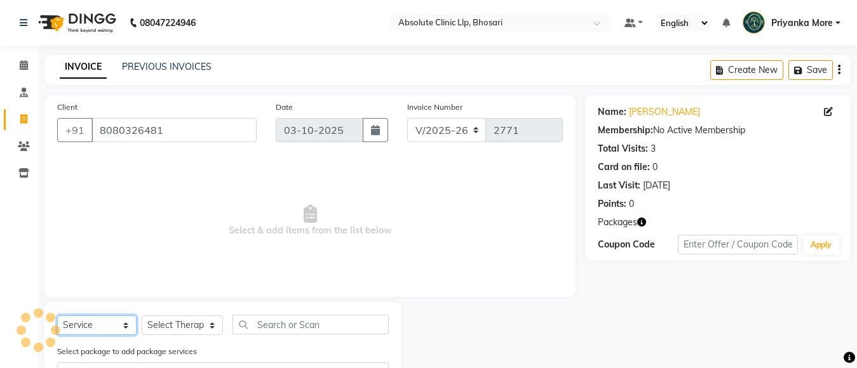
click at [125, 325] on select "Select Service Product Membership Package Voucher Prepaid Gift Card" at bounding box center [96, 326] width 79 height 20
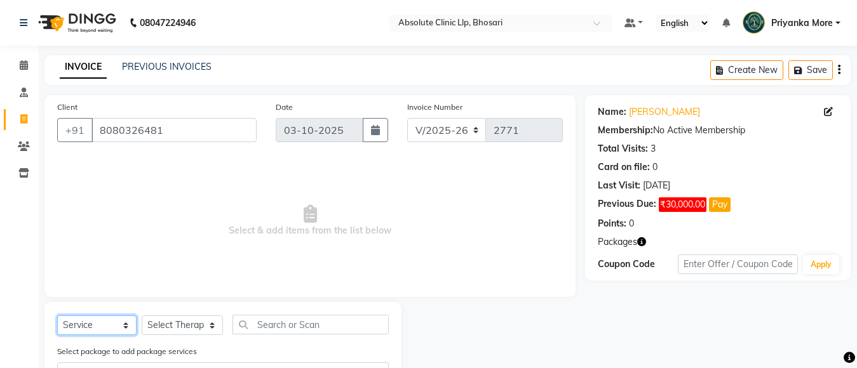
select select "product"
click at [57, 316] on select "Select Service Product Membership Package Voucher Prepaid Gift Card" at bounding box center [96, 326] width 79 height 20
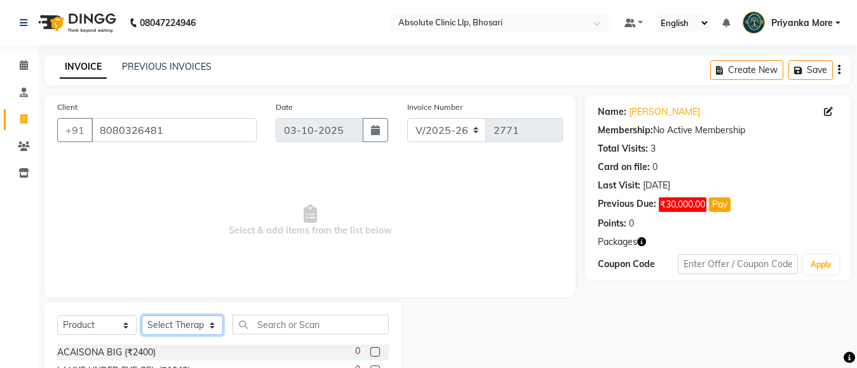
click at [166, 328] on select "Select Therapist [PERSON_NAME] [PERSON_NAME] [PERSON_NAME] [PERSON_NAME] [PERSO…" at bounding box center [182, 326] width 81 height 20
select select "44043"
click at [142, 316] on select "Select Therapist [PERSON_NAME] [PERSON_NAME] [PERSON_NAME] [PERSON_NAME] [PERSO…" at bounding box center [182, 326] width 81 height 20
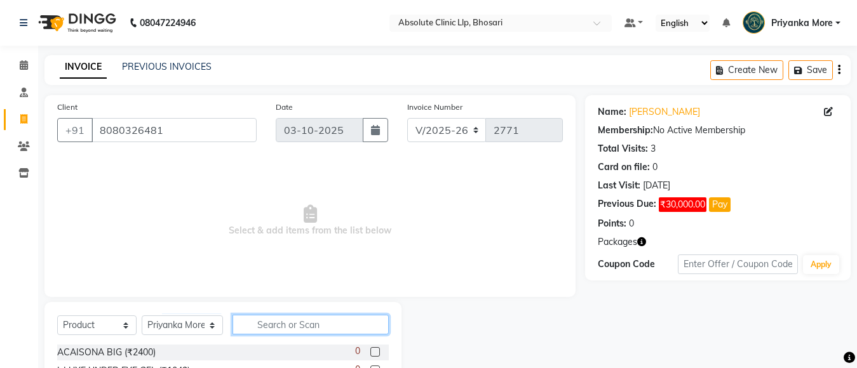
click at [270, 328] on input "text" at bounding box center [311, 325] width 156 height 20
type input "la s"
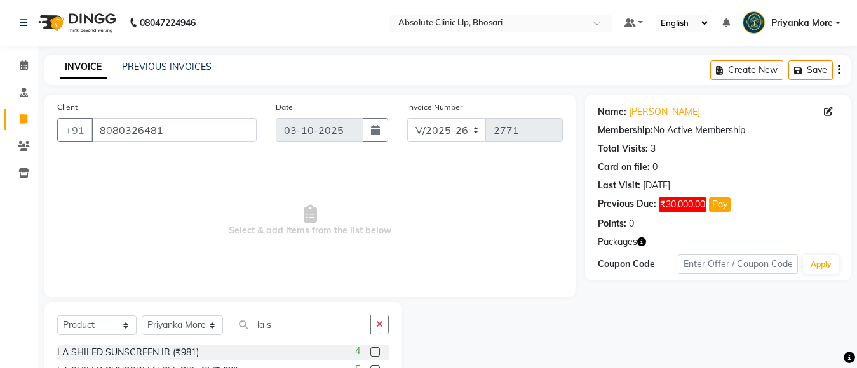
click at [372, 354] on div "4" at bounding box center [372, 353] width 34 height 16
click at [375, 354] on label at bounding box center [375, 352] width 10 height 10
click at [375, 354] on input "checkbox" at bounding box center [374, 353] width 8 height 8
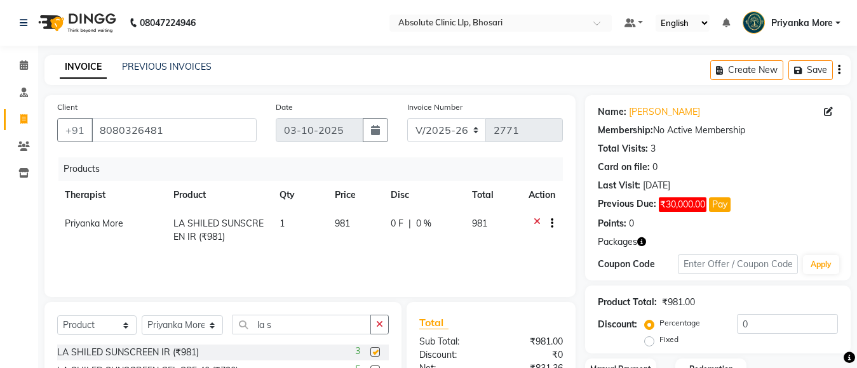
checkbox input "false"
click at [318, 333] on input "la s" at bounding box center [302, 325] width 138 height 20
type input "l"
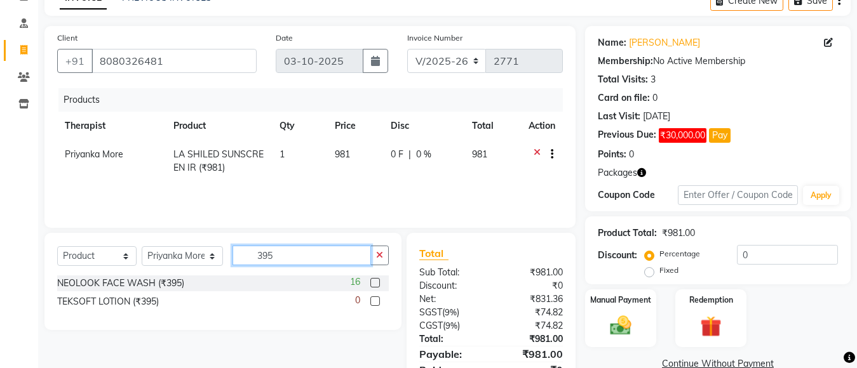
scroll to position [126, 0]
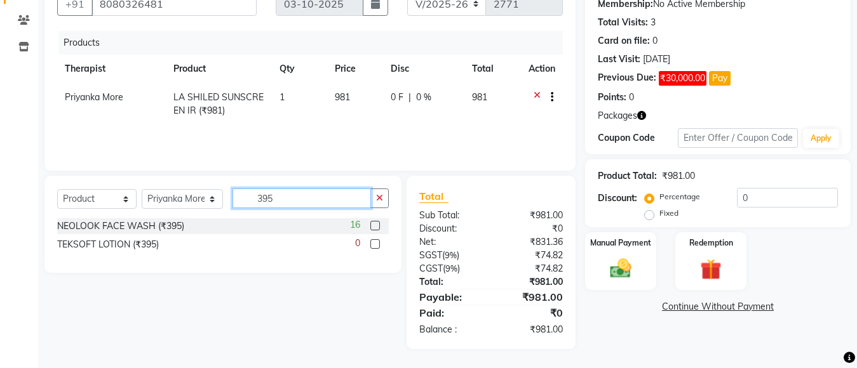
type input "395"
click at [375, 225] on label at bounding box center [375, 226] width 10 height 10
click at [375, 225] on input "checkbox" at bounding box center [374, 226] width 8 height 8
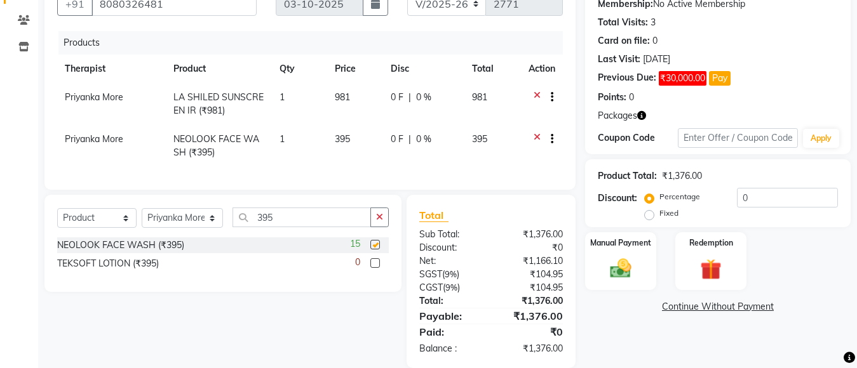
checkbox input "false"
click at [292, 227] on input "395" at bounding box center [302, 218] width 138 height 20
type input "3"
type input "hyw"
click at [374, 250] on label at bounding box center [375, 245] width 10 height 10
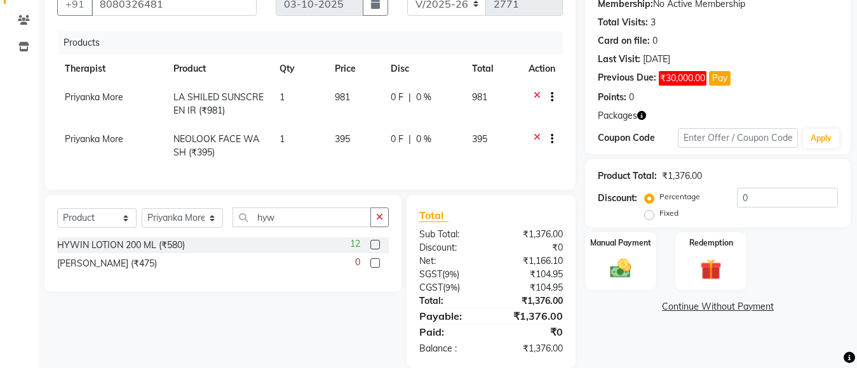
click at [374, 250] on input "checkbox" at bounding box center [374, 245] width 8 height 8
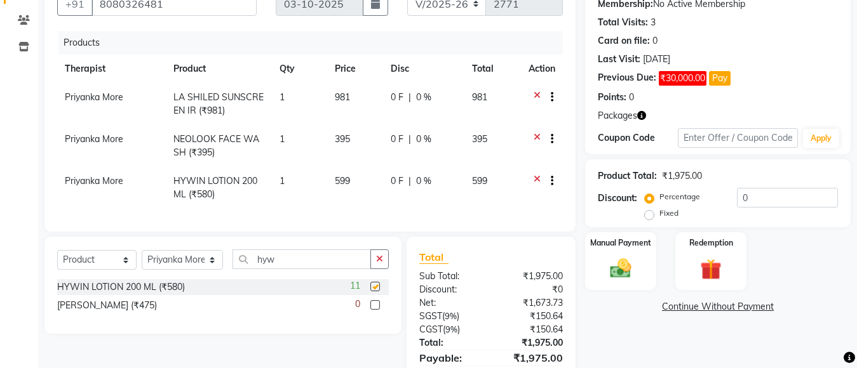
checkbox input "false"
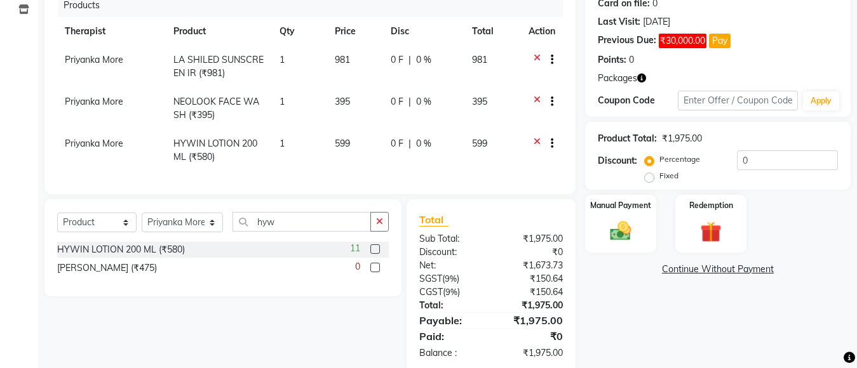
scroll to position [198, 0]
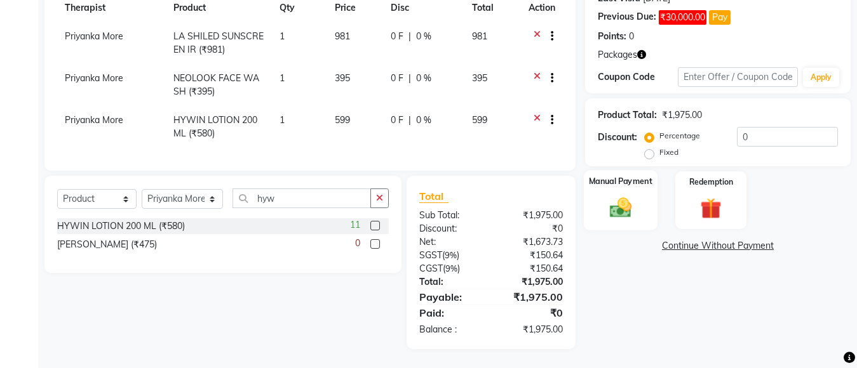
click at [623, 206] on img at bounding box center [621, 207] width 36 height 25
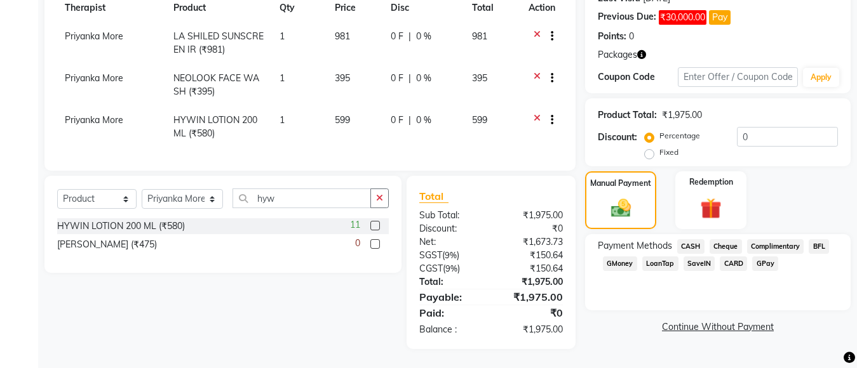
click at [761, 257] on span "GPay" at bounding box center [765, 264] width 26 height 15
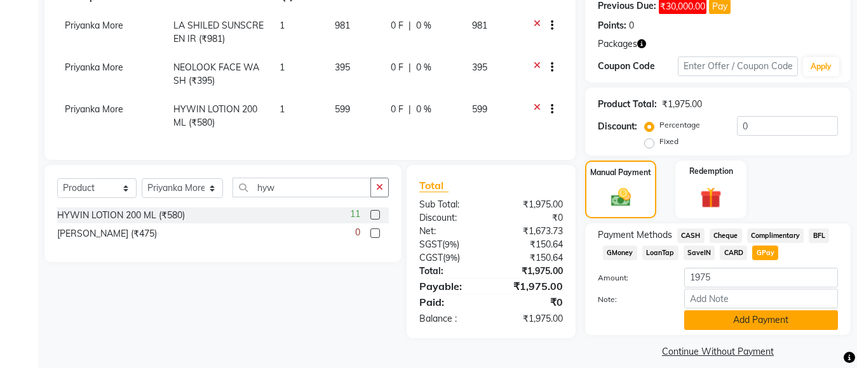
click at [768, 325] on button "Add Payment" at bounding box center [761, 321] width 154 height 20
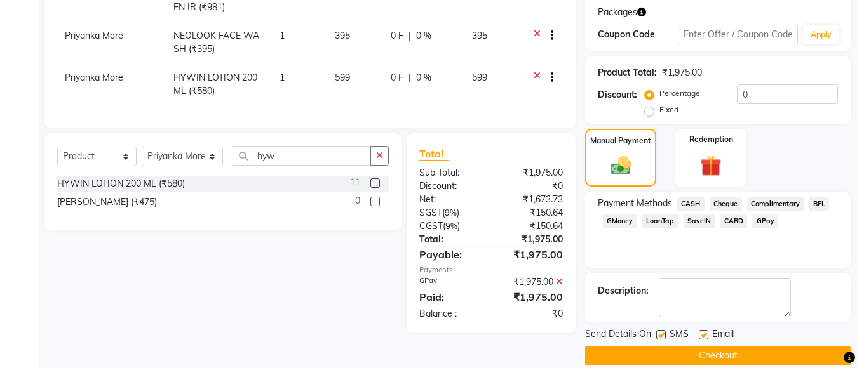
scroll to position [246, 0]
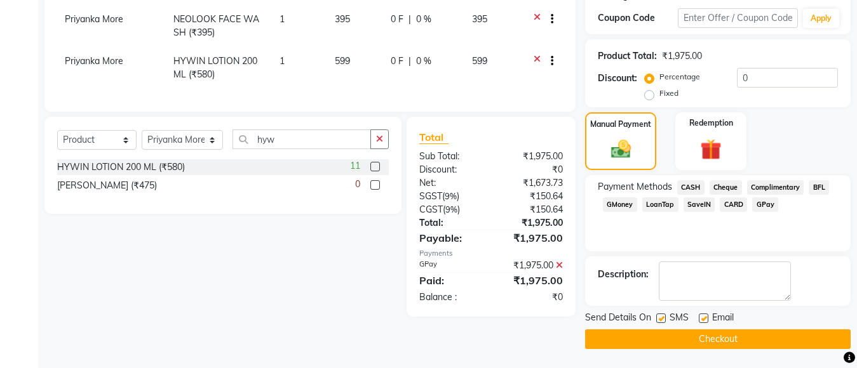
click at [762, 332] on button "Checkout" at bounding box center [718, 340] width 266 height 20
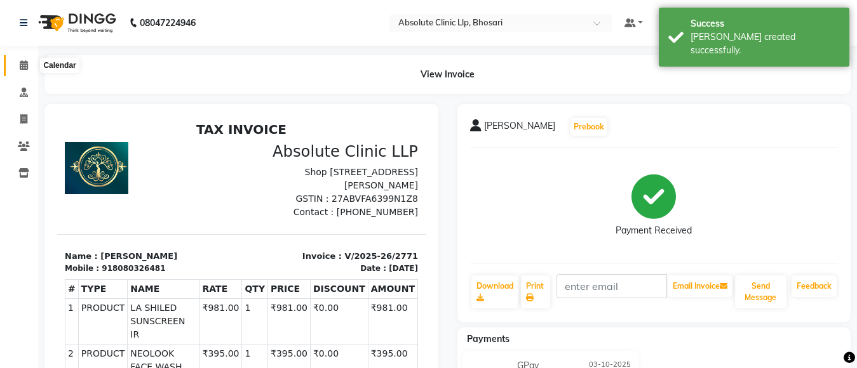
click at [29, 66] on span at bounding box center [24, 65] width 22 height 15
